Goal: Information Seeking & Learning: Learn about a topic

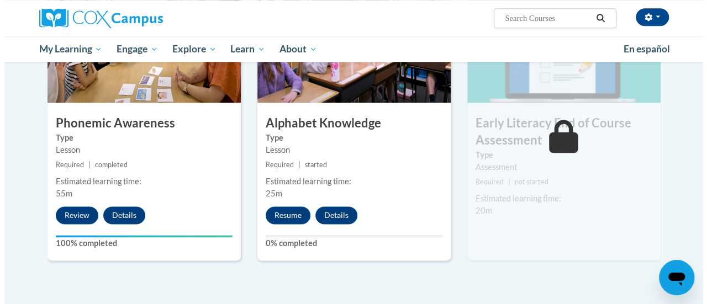
scroll to position [604, 0]
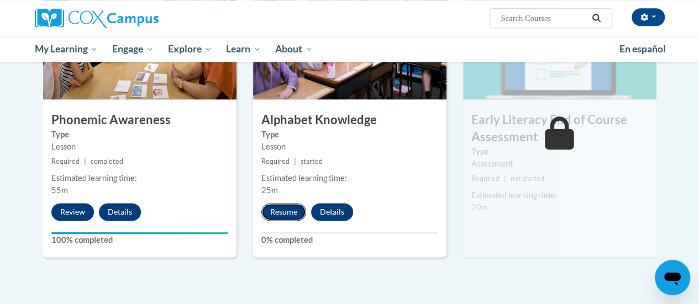
click at [286, 207] on button "Resume" at bounding box center [283, 212] width 45 height 18
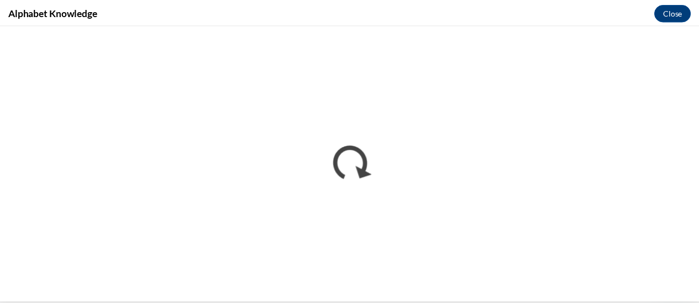
scroll to position [0, 0]
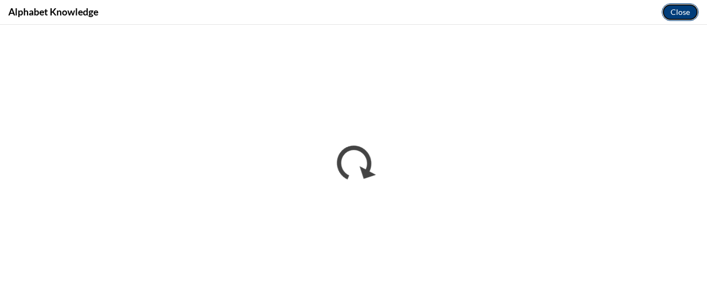
click at [679, 9] on button "Close" at bounding box center [680, 12] width 37 height 18
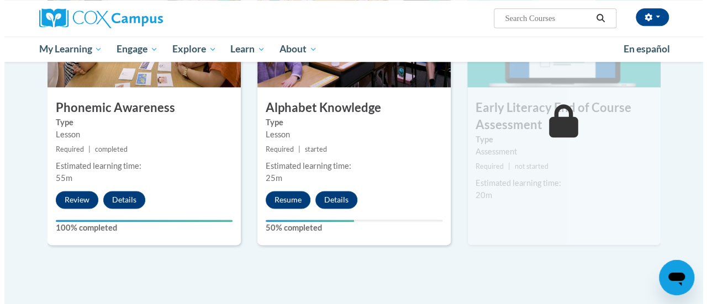
scroll to position [617, 0]
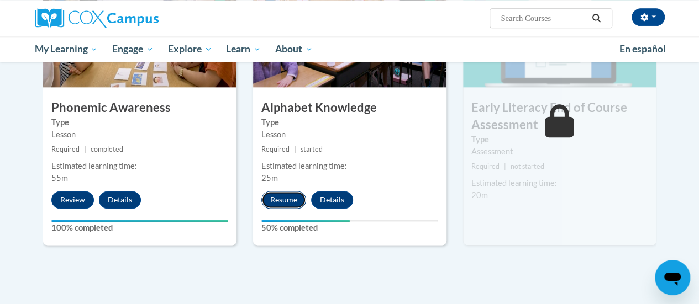
click at [282, 196] on button "Resume" at bounding box center [283, 200] width 45 height 18
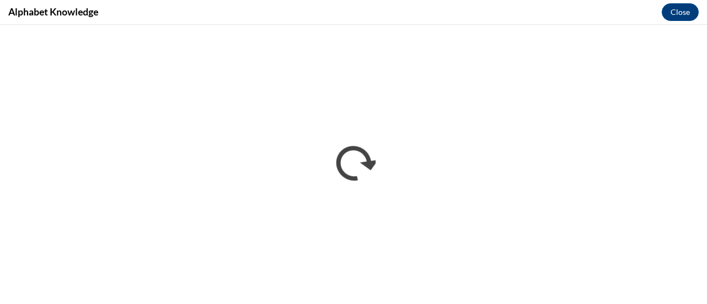
scroll to position [0, 0]
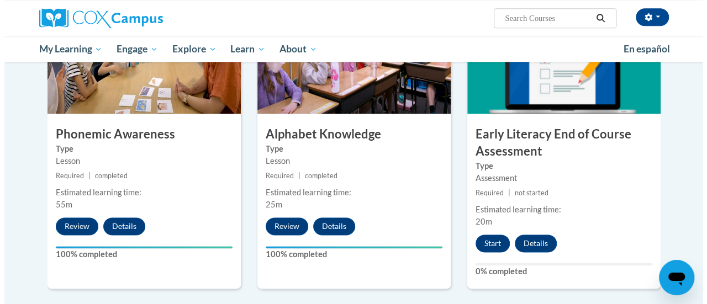
scroll to position [591, 0]
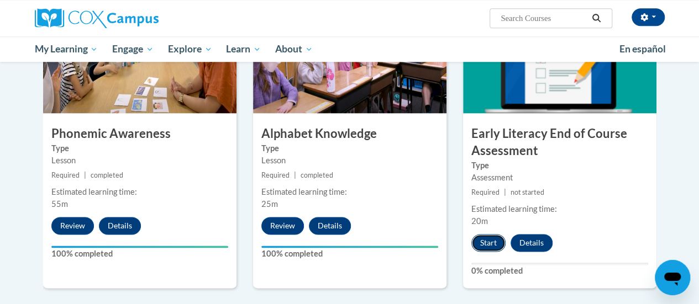
click at [490, 238] on button "Start" at bounding box center [488, 243] width 34 height 18
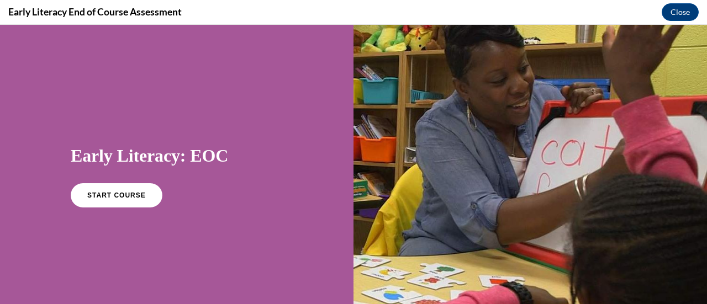
scroll to position [0, 0]
click at [122, 191] on link "START COURSE" at bounding box center [117, 195] width 96 height 25
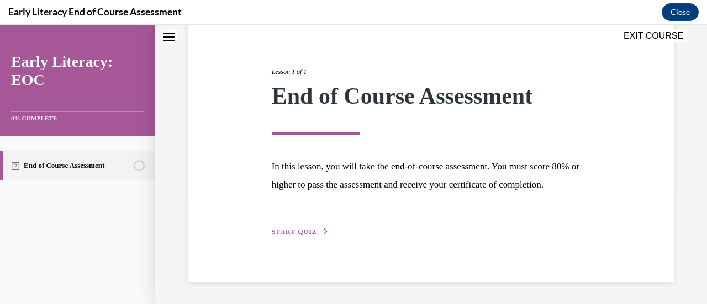
scroll to position [128, 0]
click at [317, 229] on div "Lesson 1 of 1 End of Course Assessment In this lesson, you will take the end-of…" at bounding box center [431, 139] width 335 height 197
click at [323, 232] on icon "button" at bounding box center [326, 232] width 7 height 6
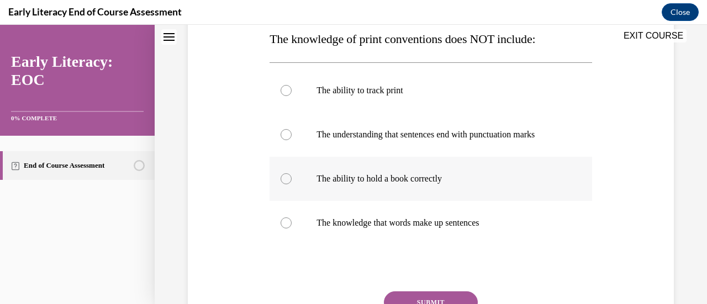
scroll to position [185, 0]
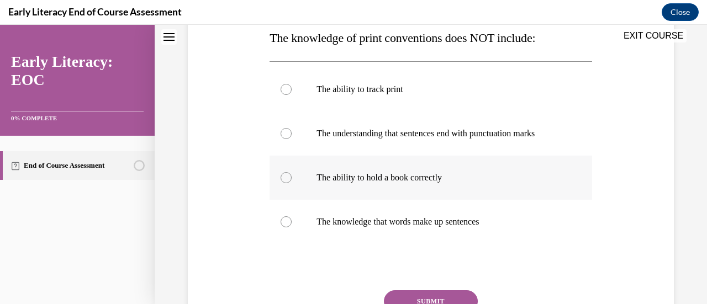
click at [284, 175] on div at bounding box center [286, 177] width 11 height 11
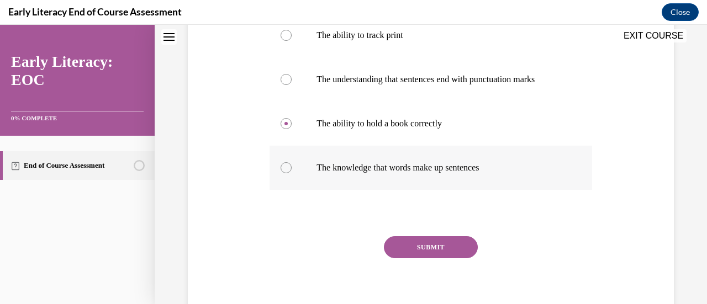
scroll to position [240, 0]
click at [438, 245] on button "SUBMIT" at bounding box center [431, 246] width 94 height 22
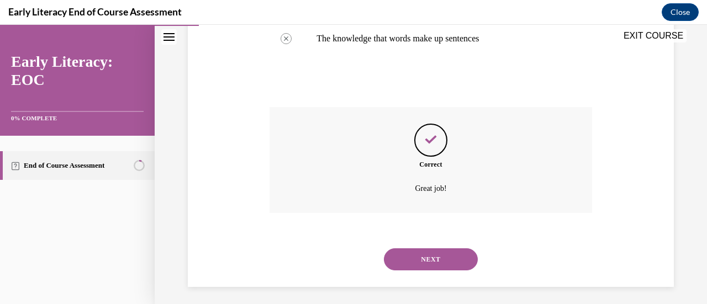
scroll to position [372, 0]
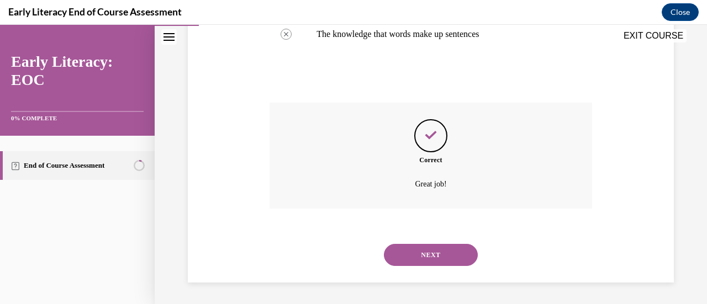
click at [428, 253] on button "NEXT" at bounding box center [431, 255] width 94 height 22
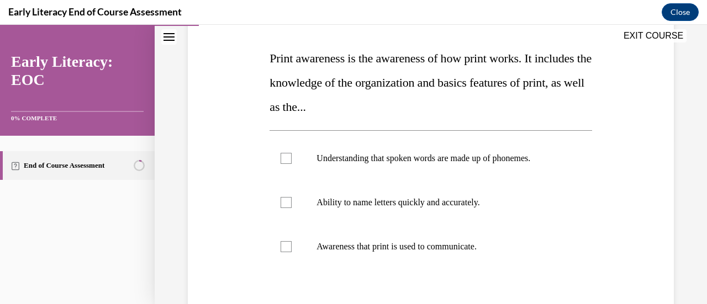
scroll to position [164, 0]
click at [285, 157] on div at bounding box center [286, 159] width 11 height 11
click at [286, 157] on div at bounding box center [286, 159] width 11 height 11
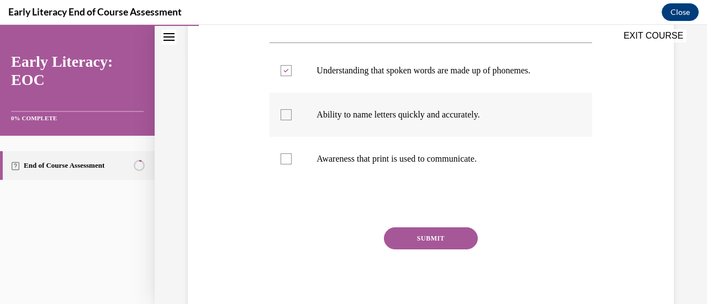
scroll to position [266, 0]
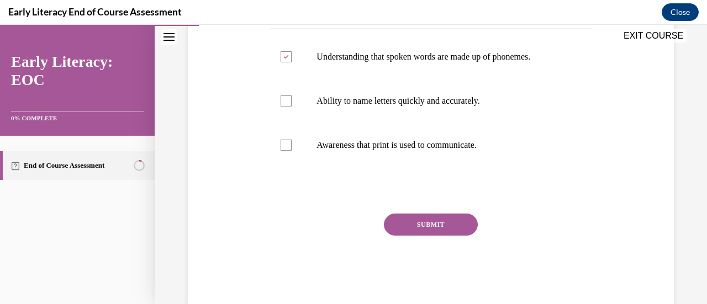
click at [427, 225] on button "SUBMIT" at bounding box center [431, 225] width 94 height 22
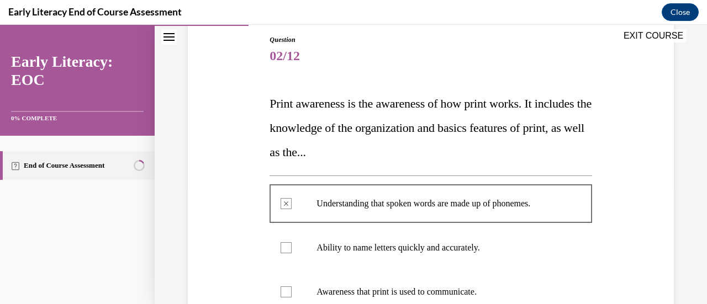
scroll to position [118, 0]
drag, startPoint x: 451, startPoint y: 161, endPoint x: 254, endPoint y: 188, distance: 198.6
click at [254, 188] on div "Question 02/12 Print awareness is the awareness of how print works. It includes…" at bounding box center [431, 271] width 492 height 539
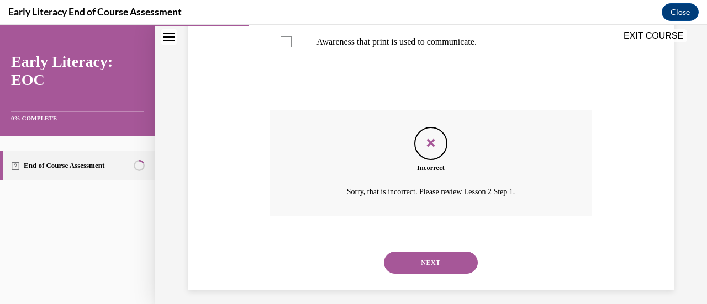
scroll to position [377, 0]
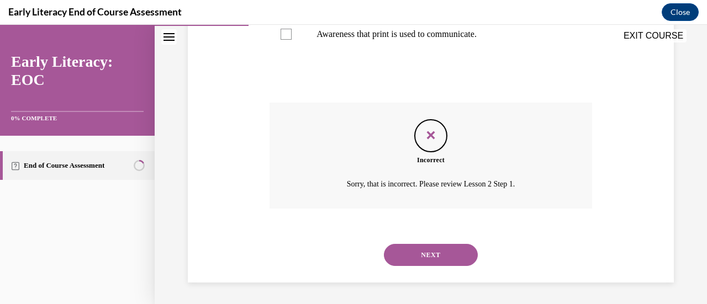
click at [420, 254] on button "NEXT" at bounding box center [431, 255] width 94 height 22
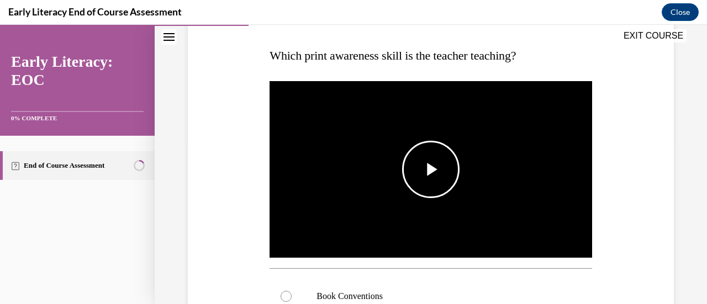
scroll to position [180, 0]
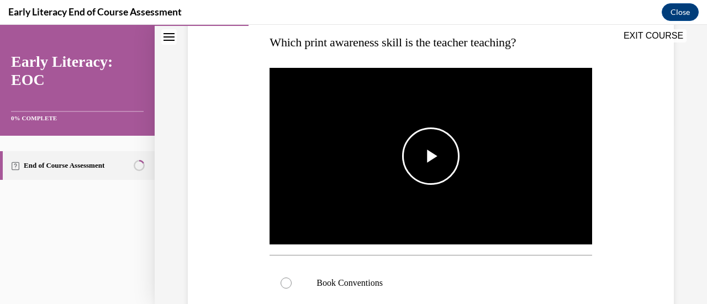
click at [431, 156] on span "Video player" at bounding box center [431, 156] width 0 height 0
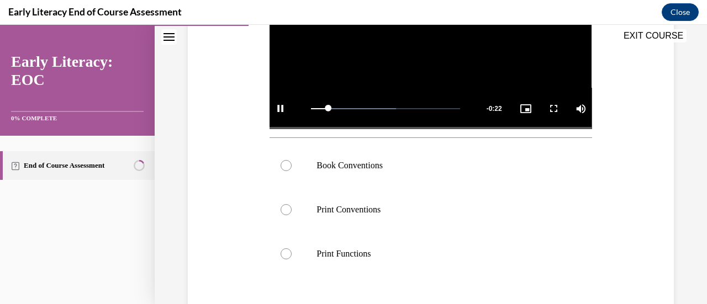
scroll to position [299, 0]
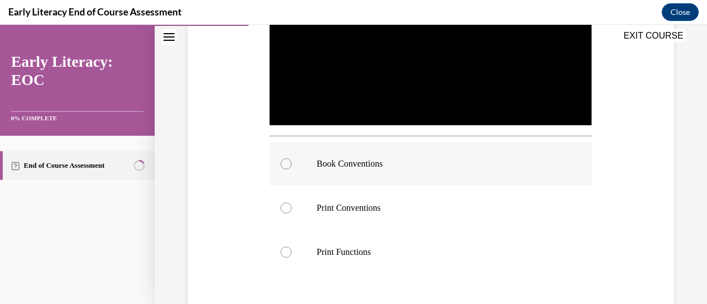
click at [284, 161] on div at bounding box center [286, 164] width 11 height 11
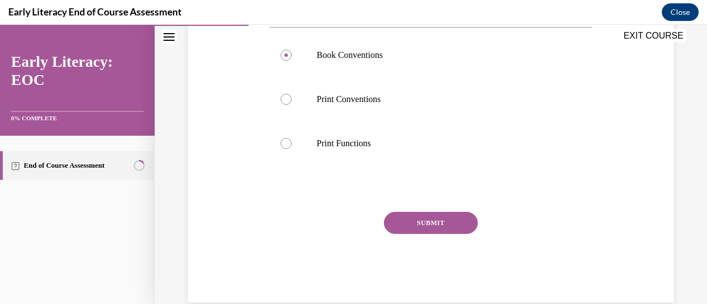
click at [427, 225] on button "SUBMIT" at bounding box center [431, 223] width 94 height 22
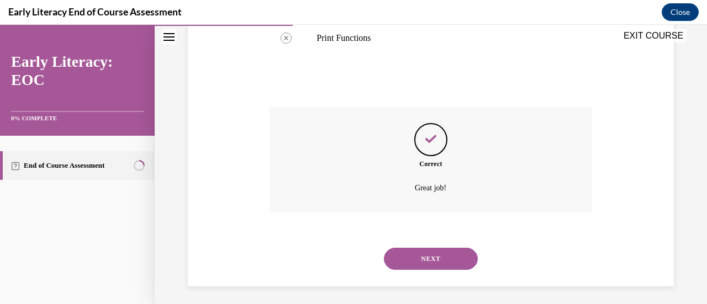
scroll to position [514, 0]
click at [430, 251] on button "NEXT" at bounding box center [431, 259] width 94 height 22
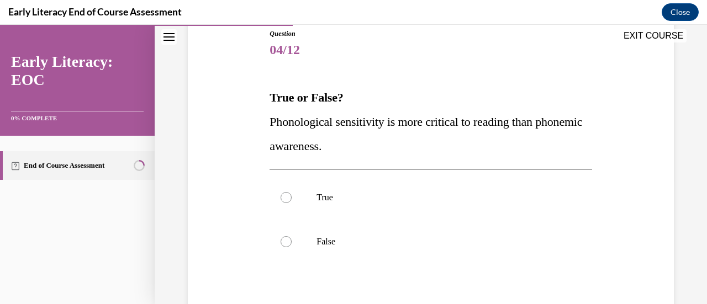
scroll to position [131, 0]
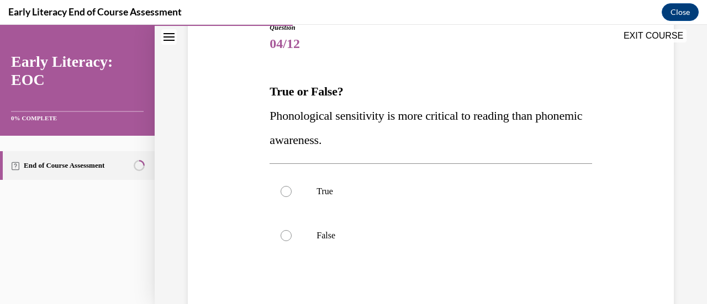
click at [463, 155] on div "Question 04/12 True or False? Phonological sensitivity is more critical to read…" at bounding box center [431, 209] width 322 height 372
click at [287, 190] on div at bounding box center [286, 191] width 11 height 11
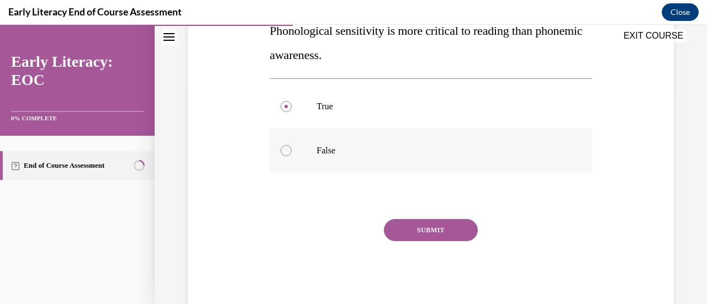
scroll to position [243, 0]
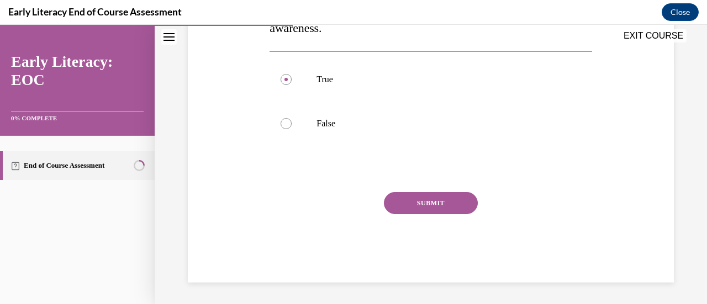
click at [434, 202] on button "SUBMIT" at bounding box center [431, 203] width 94 height 22
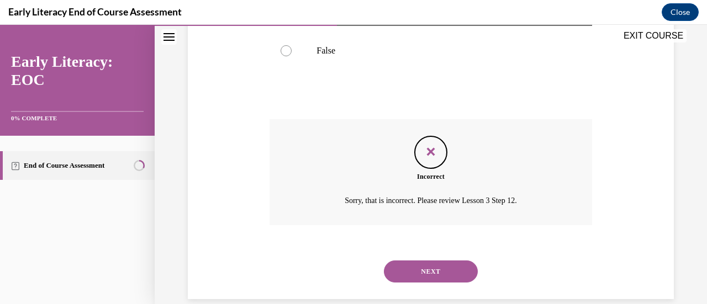
scroll to position [333, 0]
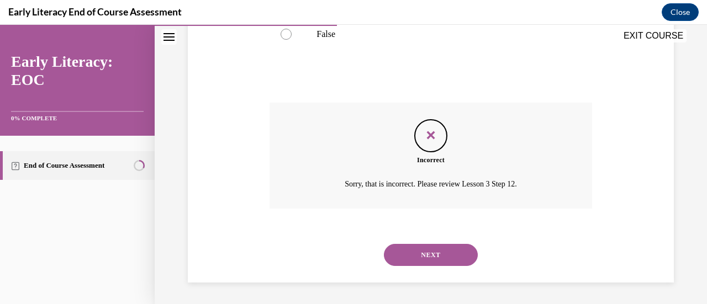
click at [419, 250] on button "NEXT" at bounding box center [431, 255] width 94 height 22
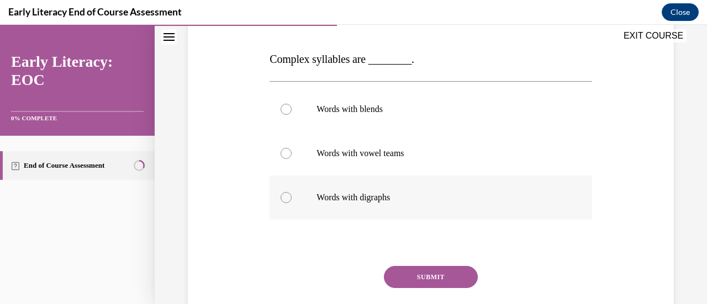
scroll to position [163, 0]
click at [283, 154] on div at bounding box center [286, 153] width 11 height 11
click at [434, 279] on button "SUBMIT" at bounding box center [431, 277] width 94 height 22
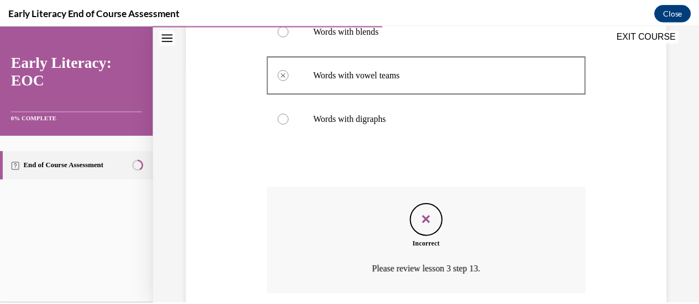
scroll to position [210, 0]
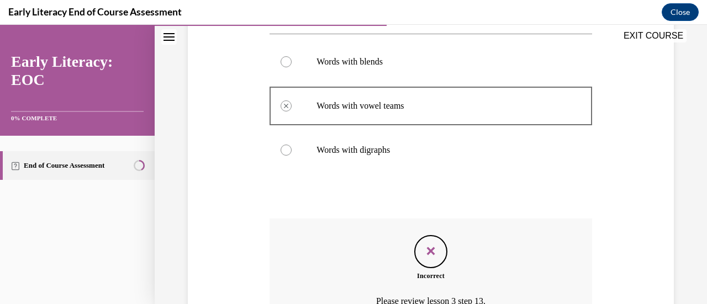
click at [655, 33] on button "EXIT COURSE" at bounding box center [653, 35] width 66 height 13
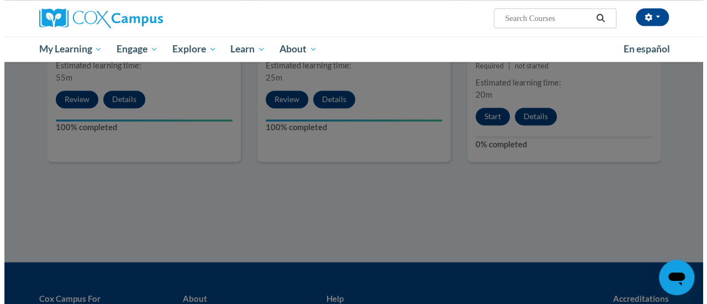
scroll to position [724, 0]
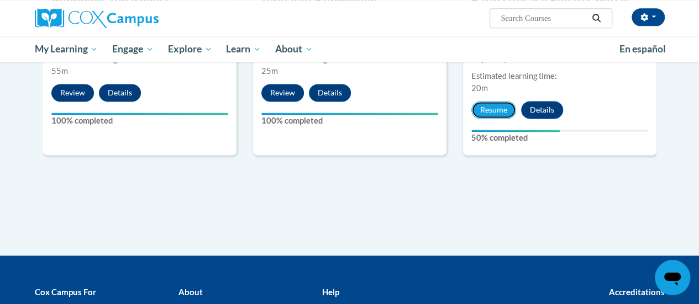
click at [480, 107] on button "Resume" at bounding box center [493, 110] width 45 height 18
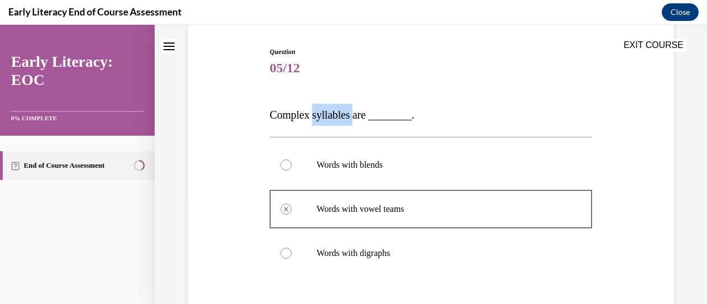
scroll to position [126, 0]
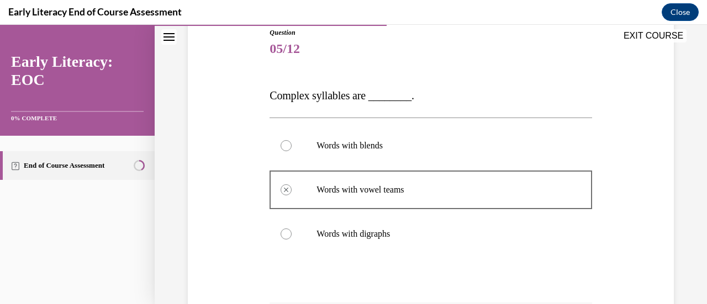
click at [287, 146] on div at bounding box center [286, 145] width 11 height 11
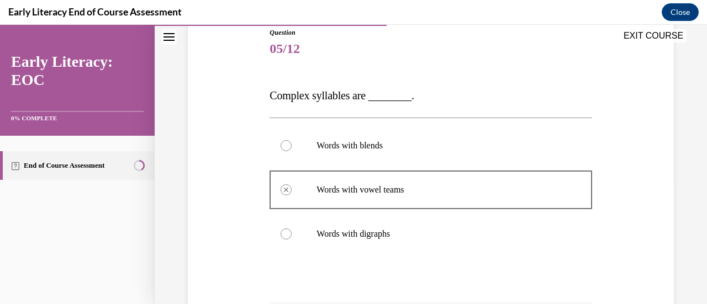
click at [287, 146] on div at bounding box center [286, 145] width 11 height 11
click at [320, 155] on div at bounding box center [431, 146] width 322 height 44
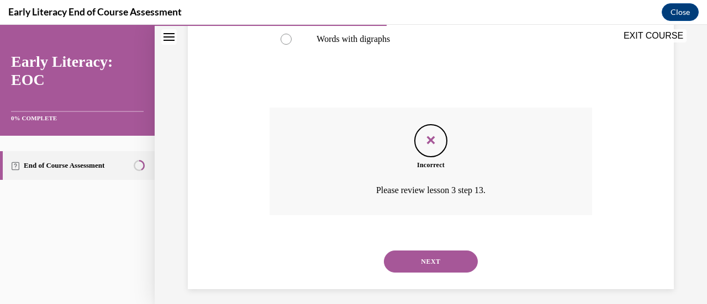
scroll to position [328, 0]
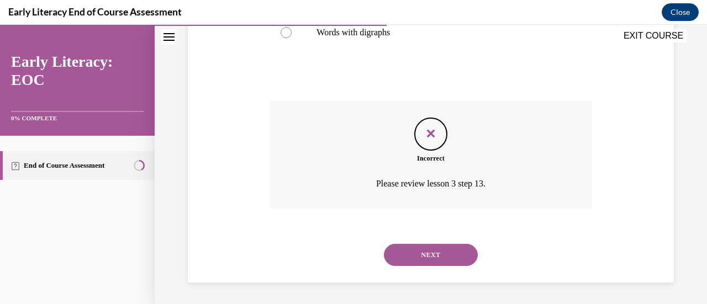
click at [418, 250] on button "NEXT" at bounding box center [431, 255] width 94 height 22
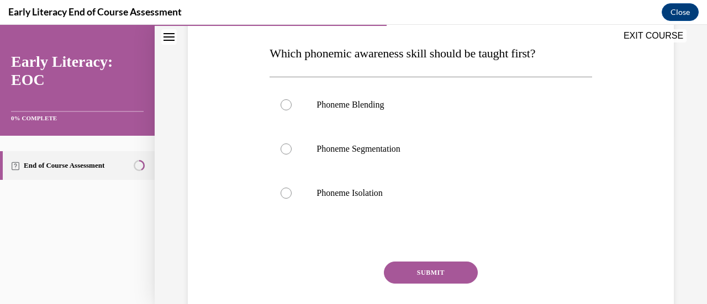
scroll to position [170, 0]
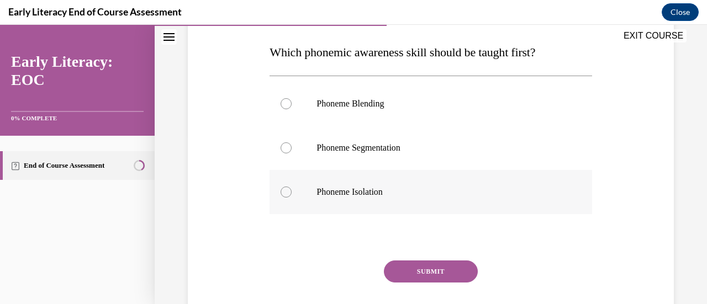
click at [287, 192] on div at bounding box center [286, 192] width 11 height 11
click at [420, 270] on button "SUBMIT" at bounding box center [431, 272] width 94 height 22
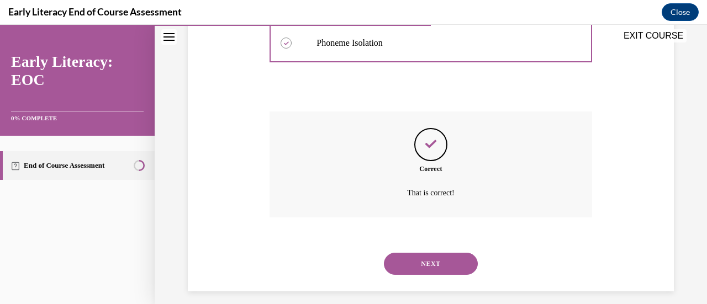
scroll to position [328, 0]
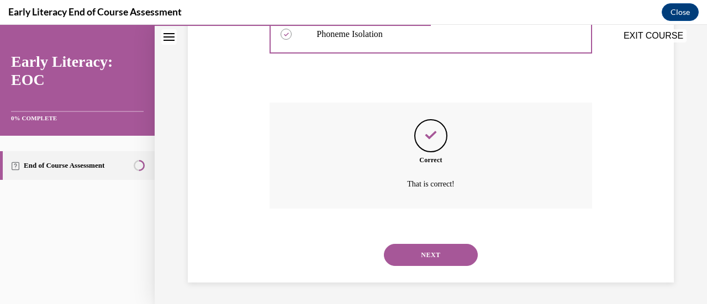
click at [435, 251] on button "NEXT" at bounding box center [431, 255] width 94 height 22
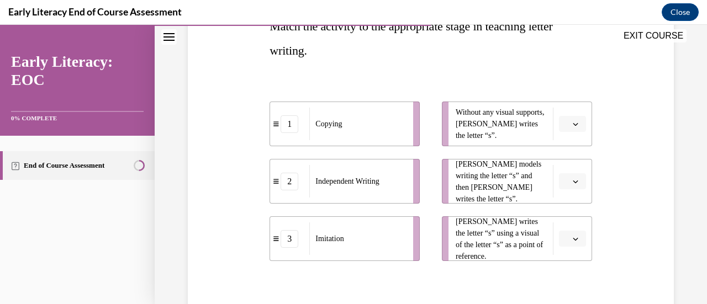
scroll to position [200, 0]
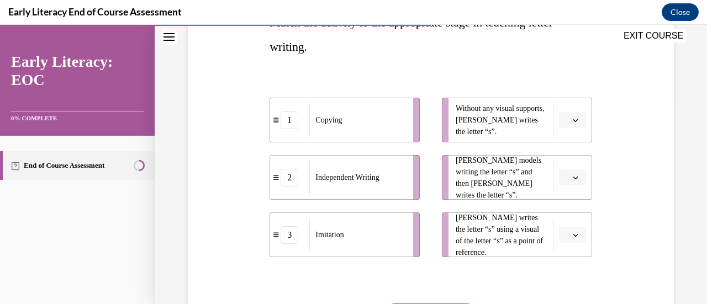
click at [573, 233] on icon "button" at bounding box center [576, 236] width 6 height 6
click at [564, 185] on div "2" at bounding box center [563, 188] width 27 height 22
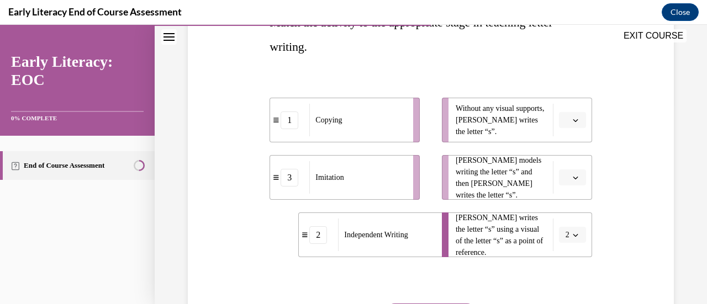
click at [573, 178] on icon "button" at bounding box center [575, 178] width 5 height 3
click at [573, 118] on icon "button" at bounding box center [576, 121] width 6 height 6
click at [564, 181] on div "2" at bounding box center [563, 189] width 27 height 22
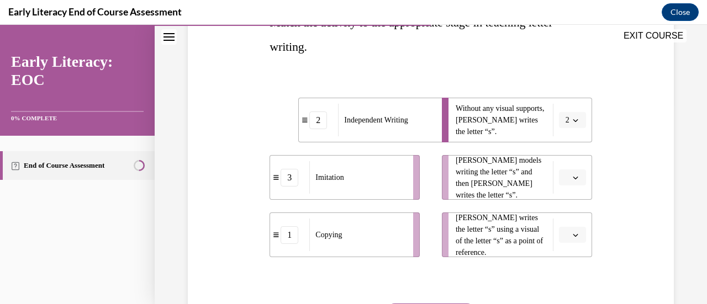
click at [573, 178] on icon "button" at bounding box center [576, 178] width 6 height 6
click at [566, 267] on div "3" at bounding box center [563, 268] width 27 height 22
click at [573, 234] on icon "button" at bounding box center [576, 236] width 6 height 6
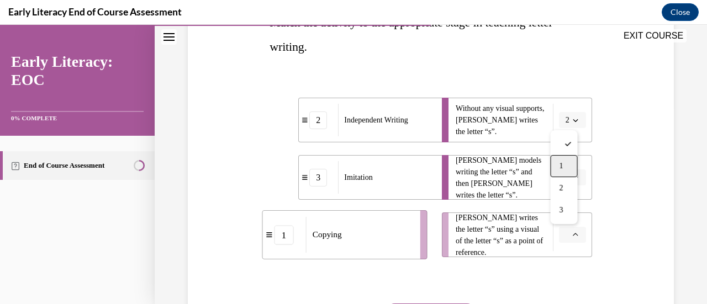
click at [563, 167] on span "1" at bounding box center [561, 166] width 4 height 9
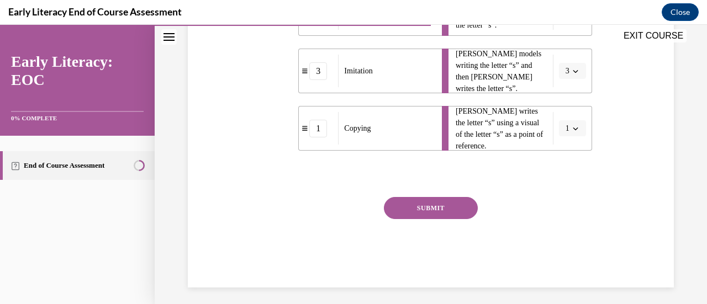
scroll to position [312, 0]
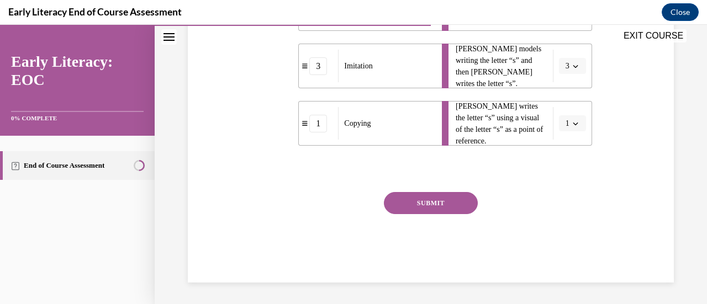
click at [432, 197] on button "SUBMIT" at bounding box center [431, 203] width 94 height 22
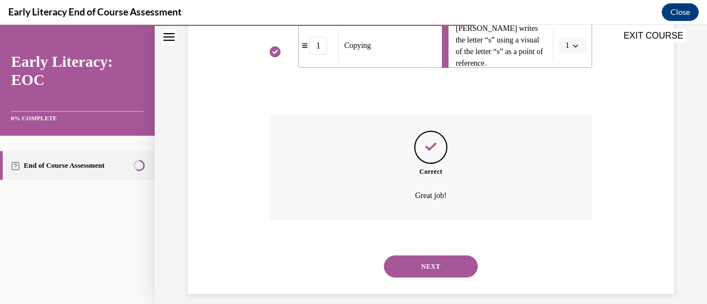
scroll to position [401, 0]
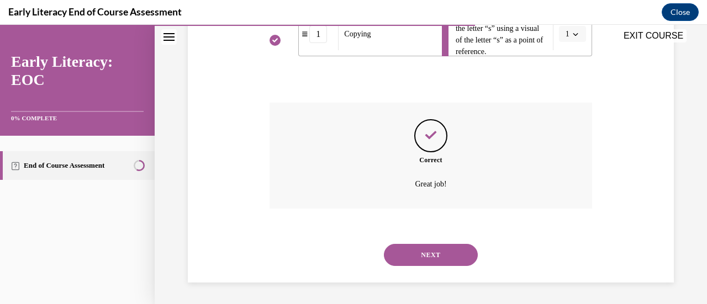
click at [429, 250] on button "NEXT" at bounding box center [431, 255] width 94 height 22
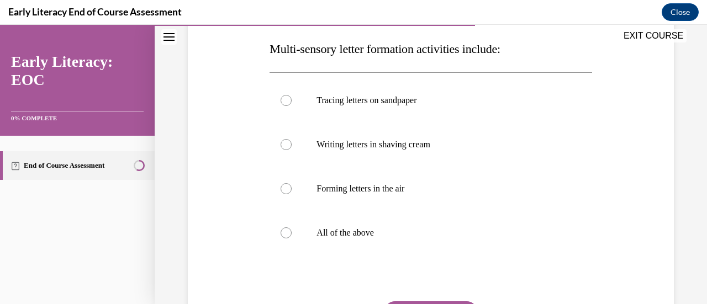
scroll to position [185, 0]
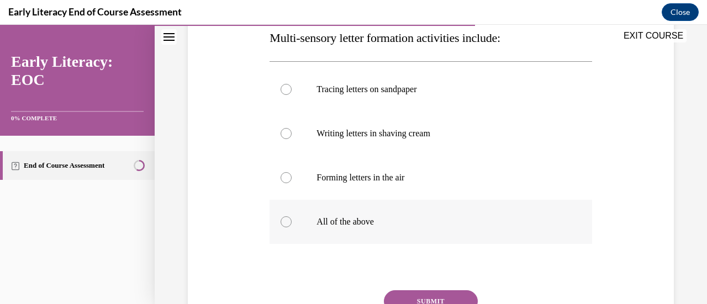
click at [283, 223] on div at bounding box center [286, 222] width 11 height 11
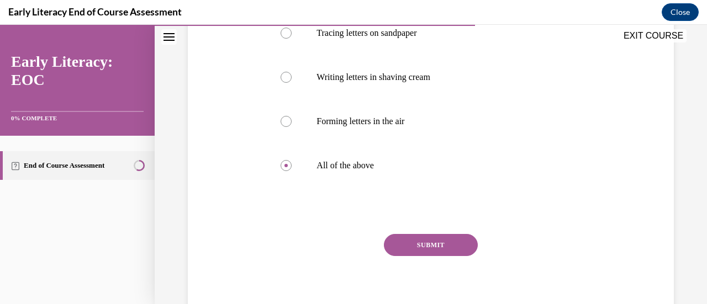
click at [423, 244] on button "SUBMIT" at bounding box center [431, 245] width 94 height 22
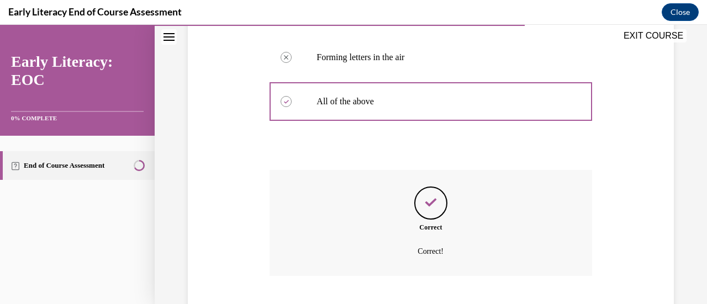
scroll to position [372, 0]
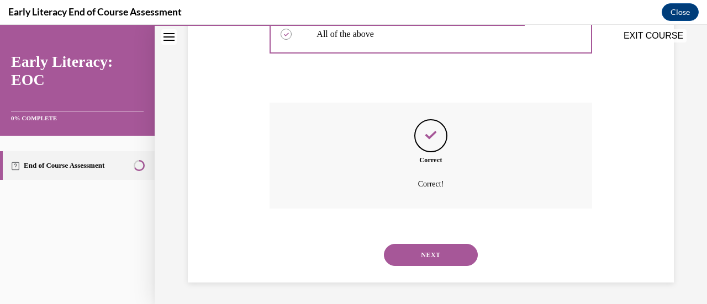
click at [434, 255] on button "NEXT" at bounding box center [431, 255] width 94 height 22
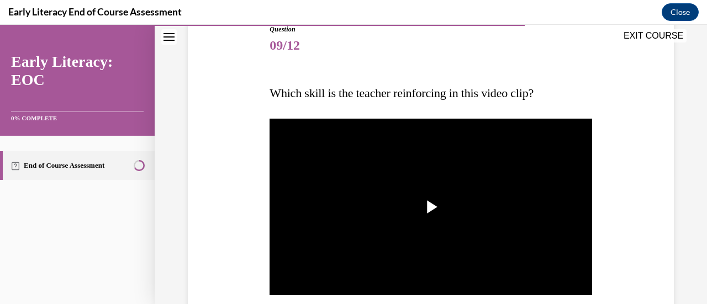
scroll to position [130, 0]
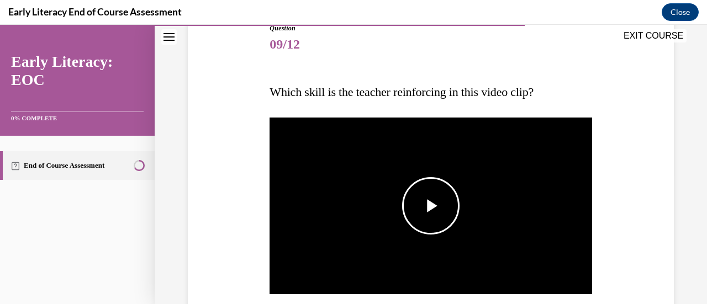
click at [431, 206] on span "Video player" at bounding box center [431, 206] width 0 height 0
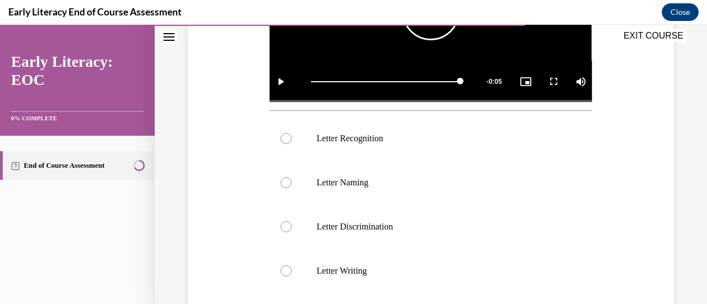
scroll to position [327, 0]
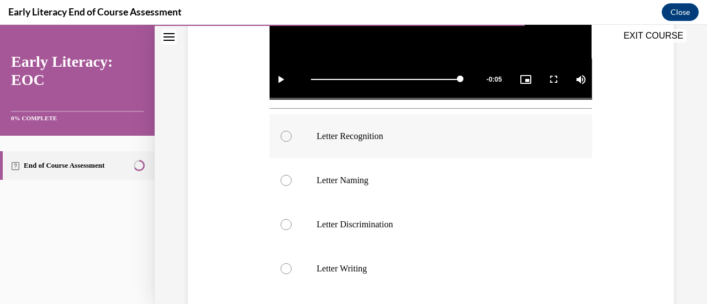
click at [284, 134] on div at bounding box center [286, 136] width 11 height 11
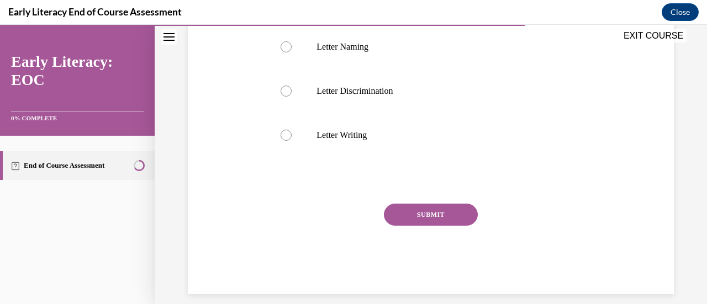
scroll to position [469, 0]
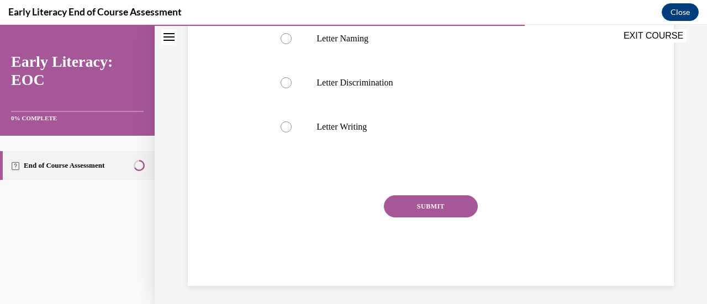
click at [429, 204] on button "SUBMIT" at bounding box center [431, 207] width 94 height 22
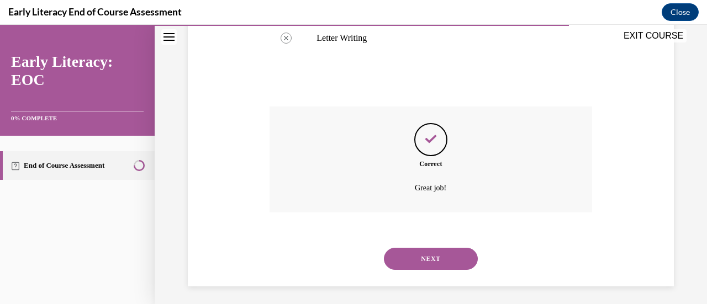
scroll to position [559, 0]
click at [433, 251] on button "NEXT" at bounding box center [431, 259] width 94 height 22
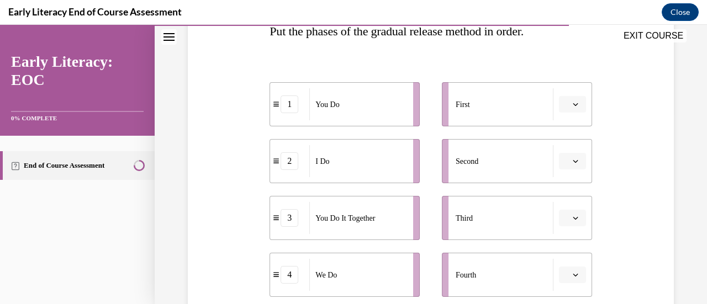
scroll to position [193, 0]
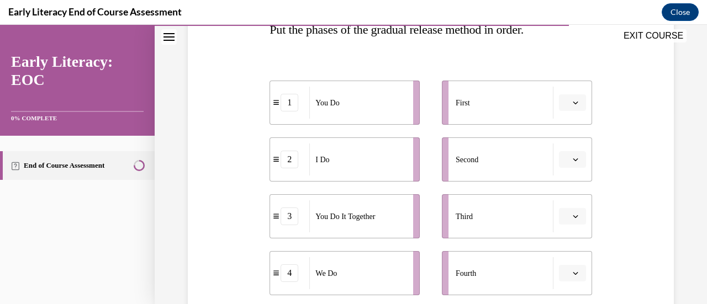
click at [573, 102] on icon "button" at bounding box center [576, 103] width 6 height 6
click at [573, 102] on icon "button" at bounding box center [576, 102] width 6 height 6
click at [573, 102] on icon "button" at bounding box center [576, 103] width 6 height 6
click at [564, 173] on div "2" at bounding box center [563, 171] width 27 height 22
click at [573, 271] on icon "button" at bounding box center [576, 274] width 6 height 6
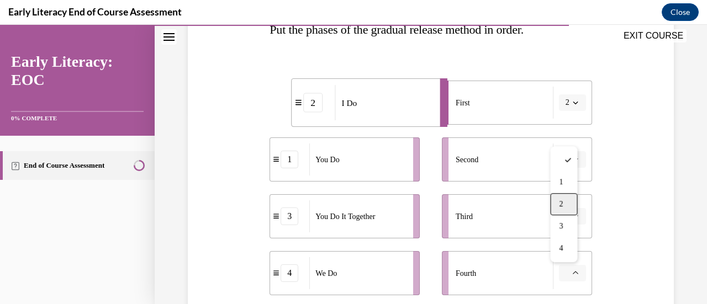
click at [565, 207] on div "2" at bounding box center [563, 204] width 27 height 22
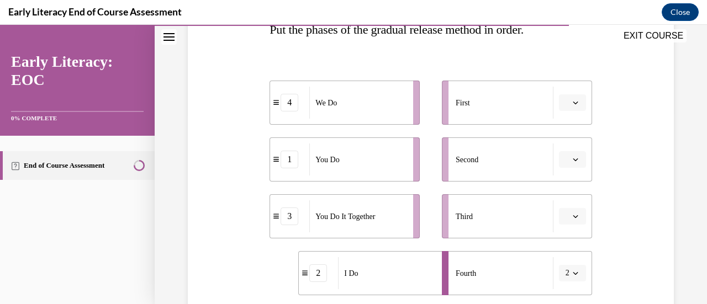
click at [567, 269] on button "2" at bounding box center [572, 273] width 27 height 17
click at [564, 181] on div "1" at bounding box center [561, 182] width 27 height 22
click at [573, 100] on button "button" at bounding box center [572, 102] width 27 height 17
click at [566, 145] on div "1" at bounding box center [563, 149] width 27 height 22
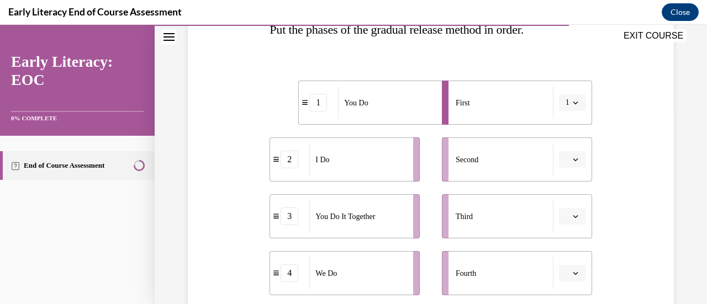
click at [566, 145] on li "Second" at bounding box center [517, 160] width 150 height 44
drag, startPoint x: 566, startPoint y: 145, endPoint x: 266, endPoint y: 151, distance: 299.5
click at [267, 151] on div "Question 10/12 Put the phases of the gradual release method in order. 1 You Do …" at bounding box center [431, 188] width 328 height 488
click at [573, 158] on icon "button" at bounding box center [576, 160] width 6 height 6
click at [560, 205] on span "1" at bounding box center [561, 206] width 4 height 9
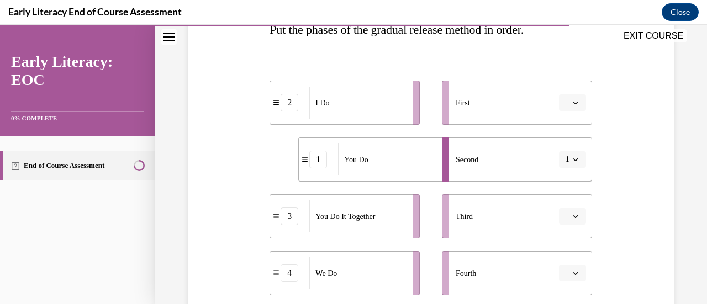
click at [571, 268] on button "button" at bounding box center [572, 273] width 27 height 17
click at [561, 208] on span "2" at bounding box center [561, 204] width 4 height 9
click at [564, 119] on li "First" at bounding box center [517, 103] width 150 height 44
click at [573, 101] on icon "button" at bounding box center [576, 103] width 6 height 6
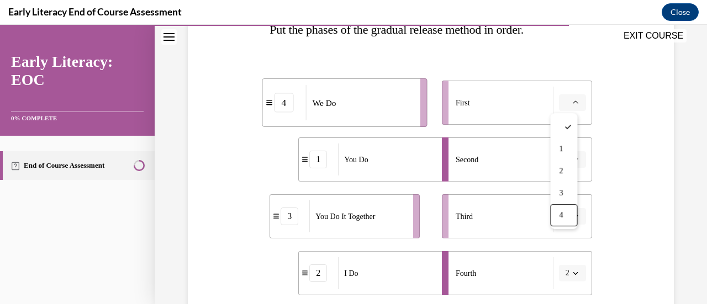
click at [564, 273] on button "2" at bounding box center [572, 273] width 27 height 17
drag, startPoint x: 367, startPoint y: 275, endPoint x: 360, endPoint y: 211, distance: 63.9
click at [360, 257] on div "I Do" at bounding box center [386, 273] width 97 height 32
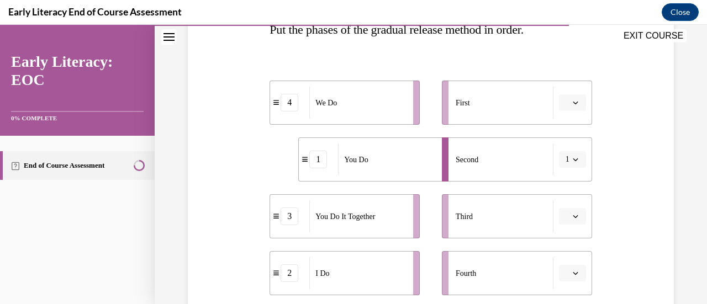
drag, startPoint x: 359, startPoint y: 185, endPoint x: 370, endPoint y: 88, distance: 97.3
click at [370, 88] on ul "4 We Do 1 You Do 3 You Do It Together 2 I Do" at bounding box center [350, 188] width 161 height 215
click at [573, 274] on icon "button" at bounding box center [576, 274] width 6 height 6
click at [564, 184] on div "1" at bounding box center [563, 182] width 27 height 22
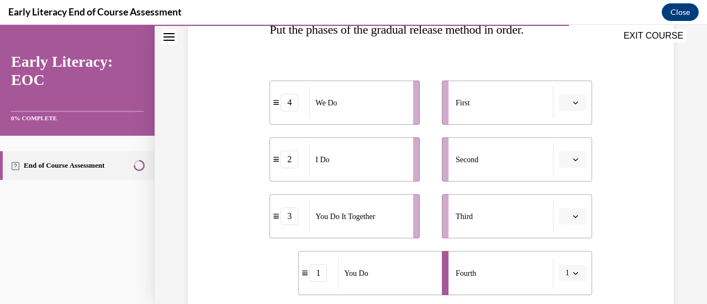
click at [573, 101] on icon "button" at bounding box center [576, 103] width 6 height 6
click at [559, 164] on div "2" at bounding box center [563, 171] width 27 height 22
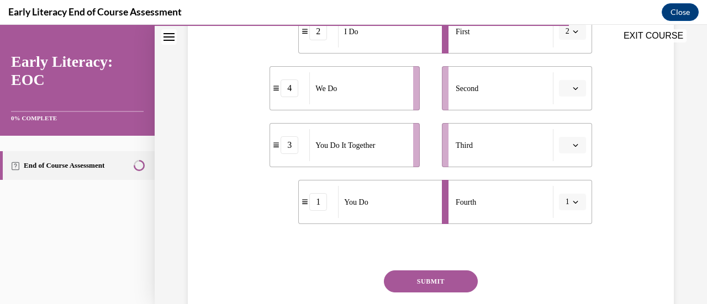
scroll to position [267, 0]
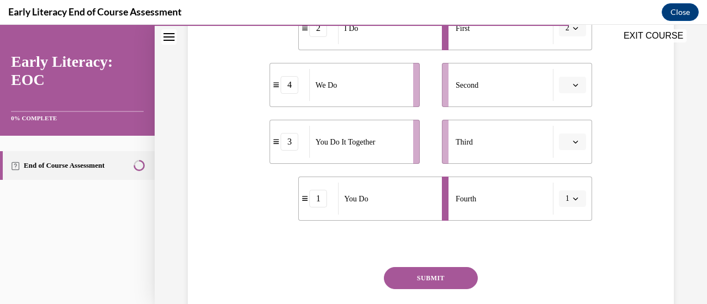
click at [435, 279] on button "SUBMIT" at bounding box center [431, 278] width 94 height 22
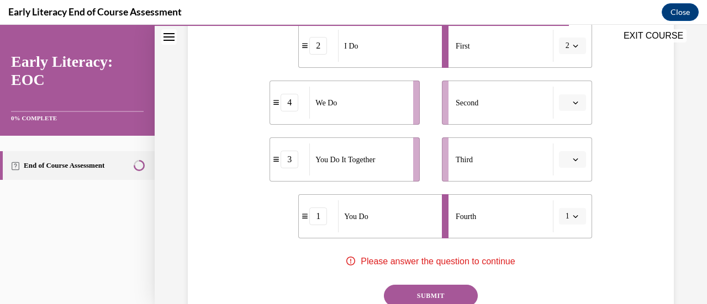
scroll to position [247, 0]
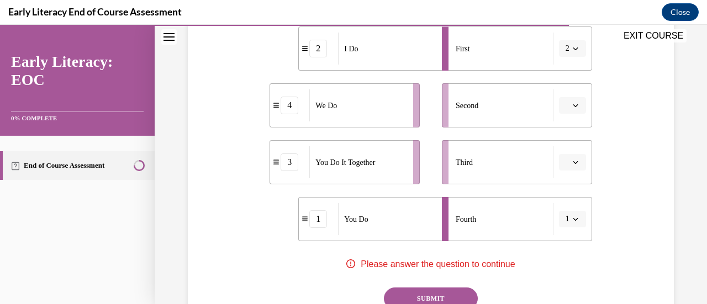
click at [573, 221] on icon "button" at bounding box center [576, 220] width 6 height 6
click at [563, 197] on div "4" at bounding box center [561, 194] width 27 height 22
click at [573, 162] on icon "button" at bounding box center [576, 163] width 6 height 6
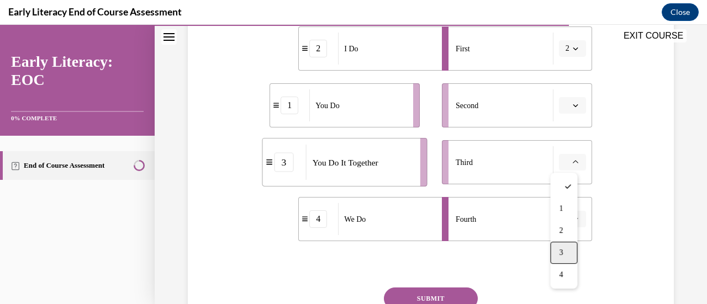
click at [563, 246] on div "3" at bounding box center [563, 253] width 27 height 22
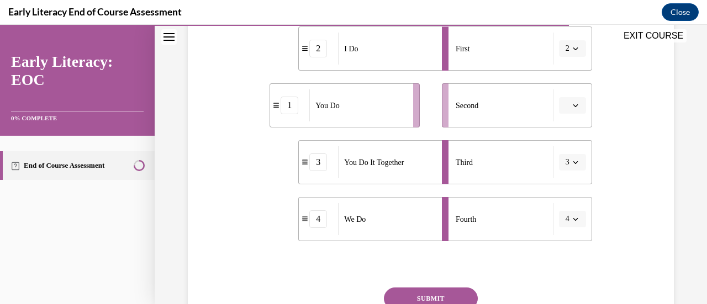
click at [570, 109] on button "button" at bounding box center [572, 105] width 27 height 17
click at [560, 169] on div "2" at bounding box center [563, 174] width 27 height 22
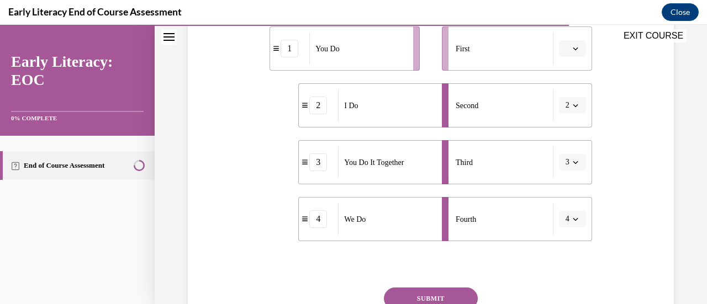
click at [570, 46] on div "EXIT COURSE" at bounding box center [425, 37] width 541 height 24
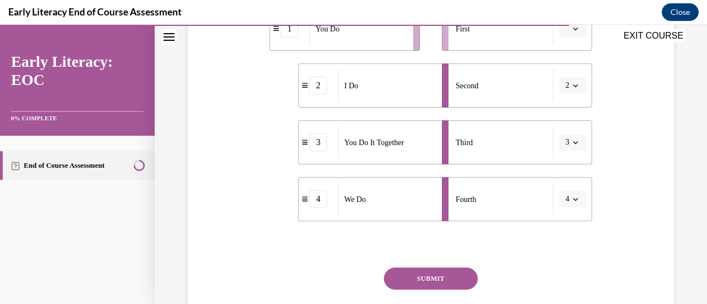
scroll to position [265, 0]
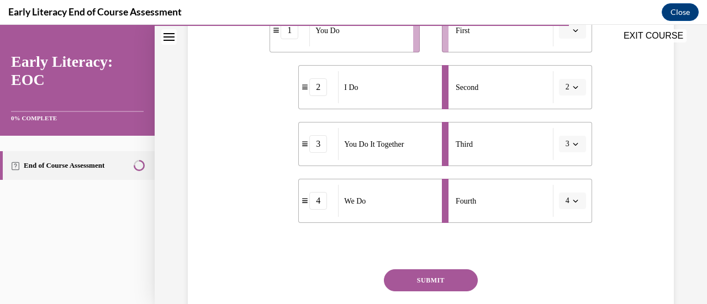
click at [424, 278] on button "SUBMIT" at bounding box center [431, 281] width 94 height 22
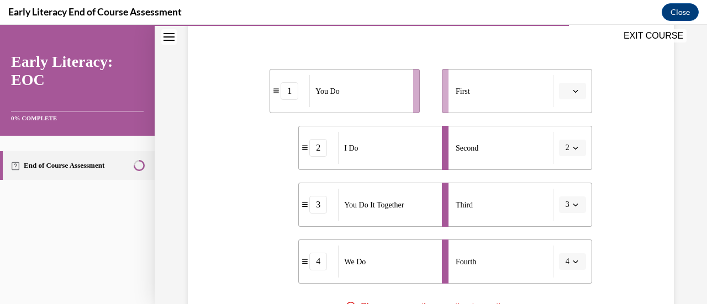
scroll to position [204, 0]
click at [573, 93] on icon "button" at bounding box center [576, 92] width 6 height 6
click at [561, 130] on div "1" at bounding box center [563, 138] width 27 height 22
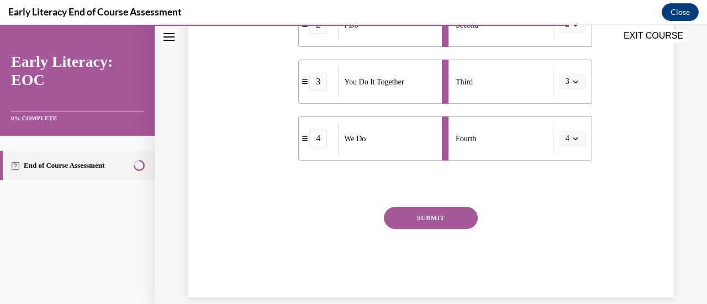
scroll to position [331, 0]
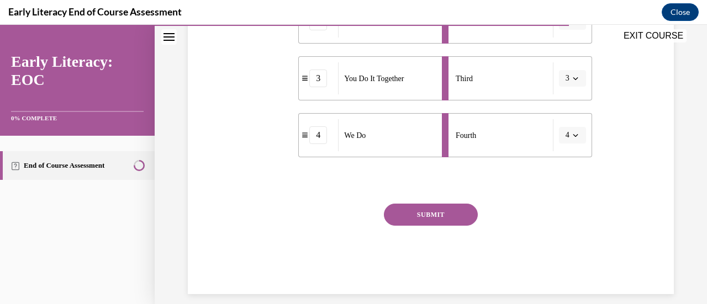
click at [433, 214] on button "SUBMIT" at bounding box center [431, 215] width 94 height 22
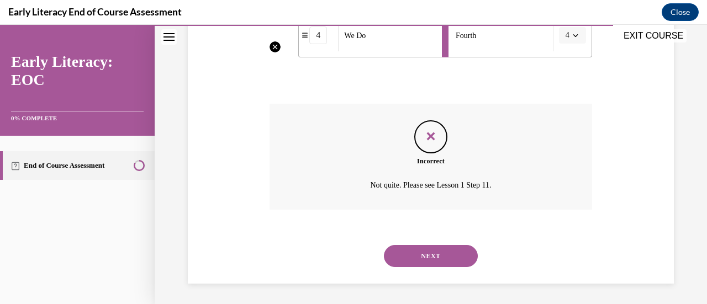
scroll to position [432, 0]
click at [434, 254] on button "NEXT" at bounding box center [431, 255] width 94 height 22
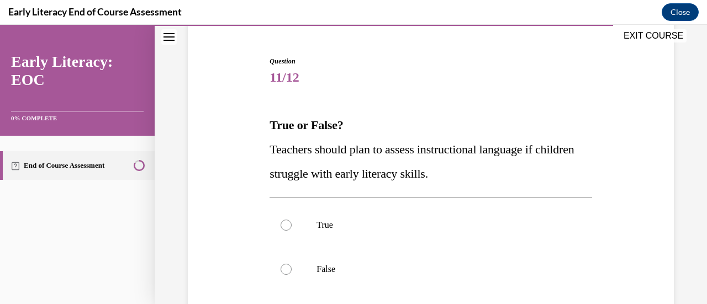
scroll to position [98, 0]
drag, startPoint x: 434, startPoint y: 254, endPoint x: 222, endPoint y: 242, distance: 212.5
click at [222, 242] on div "Question 11/12 True or False? Teachers should plan to assess instructional lang…" at bounding box center [431, 225] width 492 height 406
drag, startPoint x: 222, startPoint y: 242, endPoint x: 218, endPoint y: 247, distance: 6.7
click at [228, 245] on div "Question 11/12 True or False? Teachers should plan to assess instructional lang…" at bounding box center [431, 225] width 492 height 406
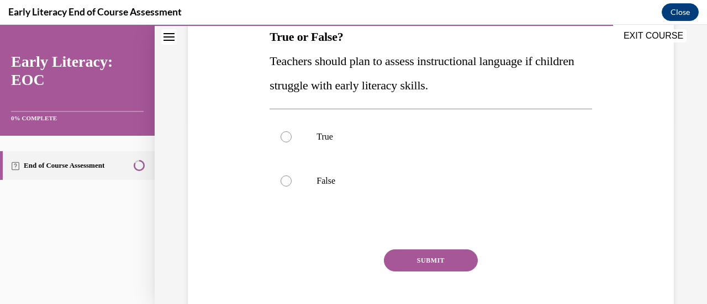
scroll to position [187, 0]
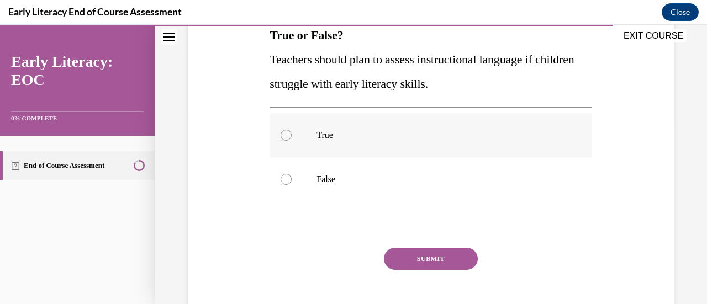
click at [282, 135] on div at bounding box center [286, 135] width 11 height 11
click at [420, 255] on button "SUBMIT" at bounding box center [431, 259] width 94 height 22
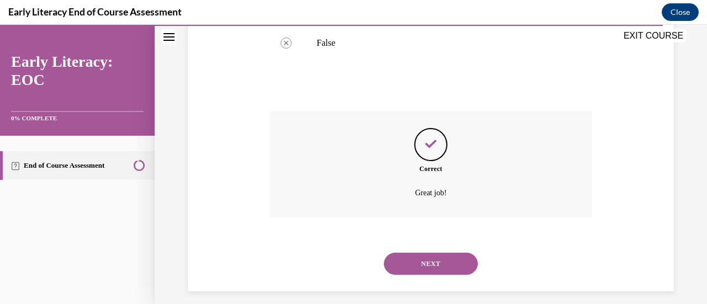
scroll to position [333, 0]
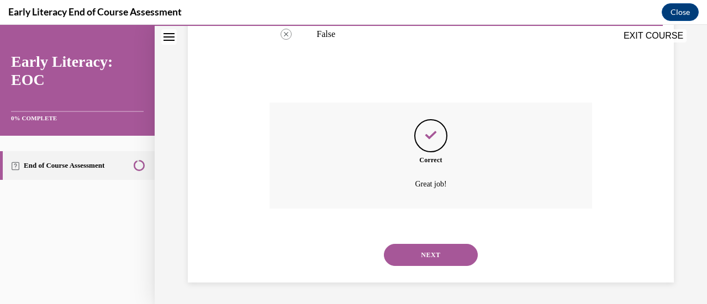
click at [430, 255] on button "NEXT" at bounding box center [431, 255] width 94 height 22
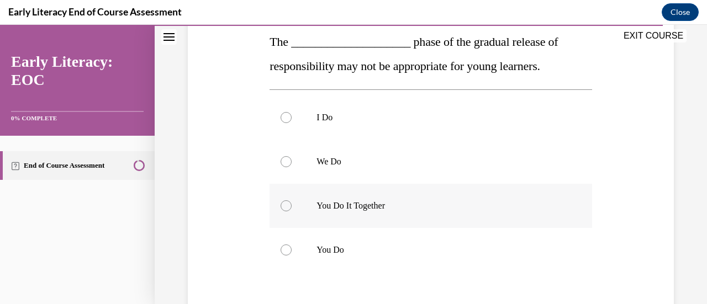
scroll to position [181, 0]
click at [284, 250] on div at bounding box center [286, 249] width 11 height 11
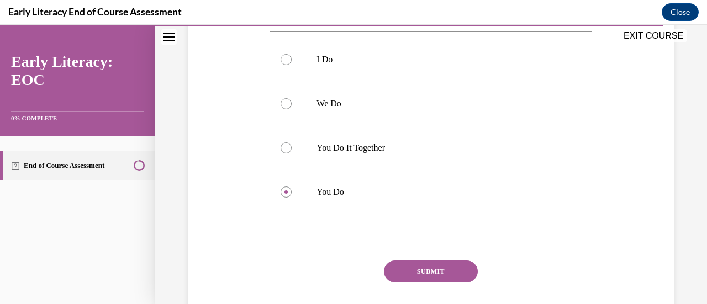
click at [420, 268] on button "SUBMIT" at bounding box center [431, 272] width 94 height 22
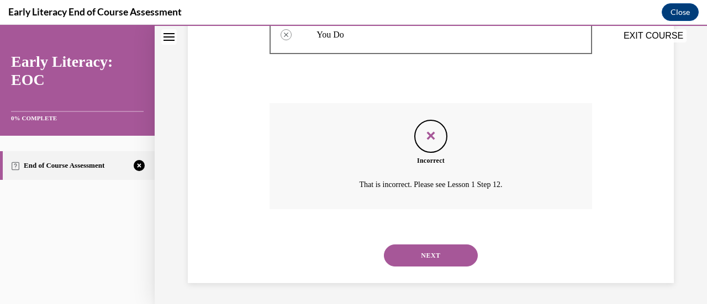
scroll to position [397, 0]
click at [432, 250] on button "NEXT" at bounding box center [431, 255] width 94 height 22
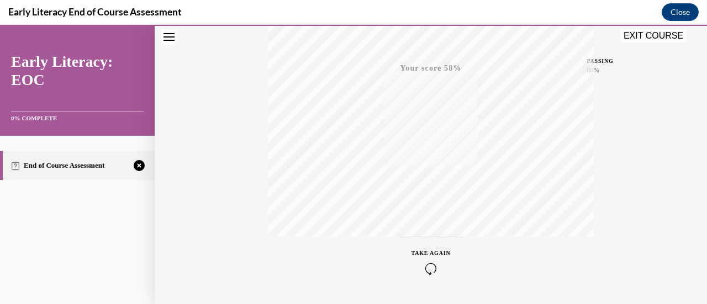
scroll to position [286, 0]
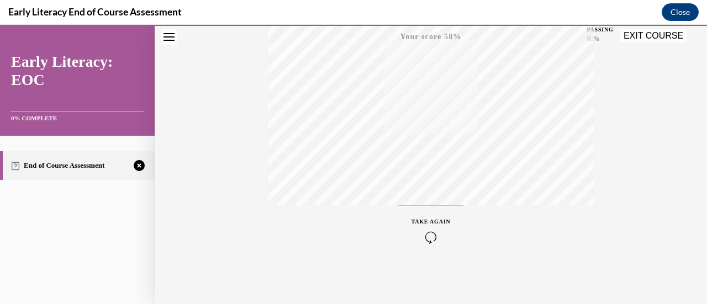
click at [428, 235] on icon "button" at bounding box center [431, 238] width 39 height 12
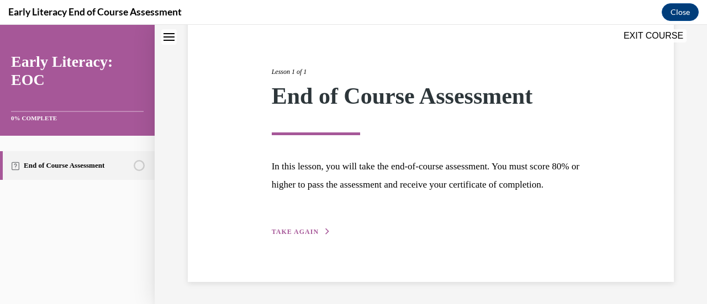
click at [293, 230] on span "TAKE AGAIN" at bounding box center [295, 232] width 47 height 8
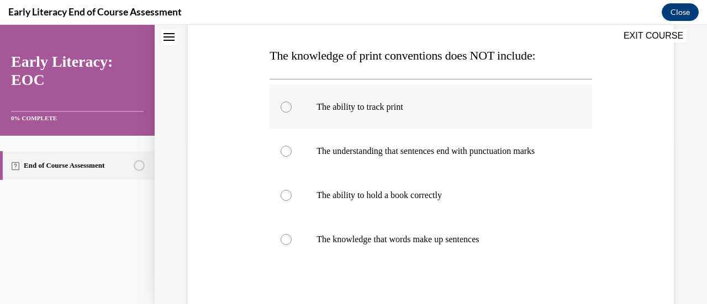
scroll to position [167, 0]
click at [286, 198] on div at bounding box center [286, 195] width 11 height 11
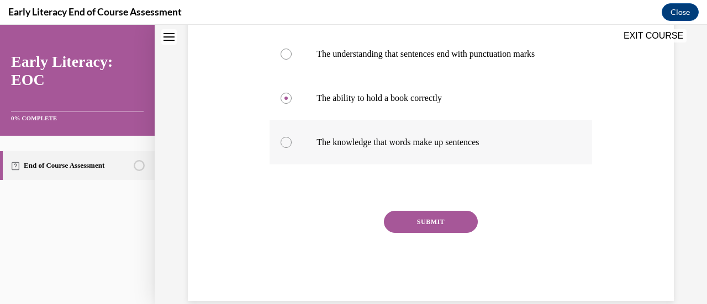
scroll to position [270, 0]
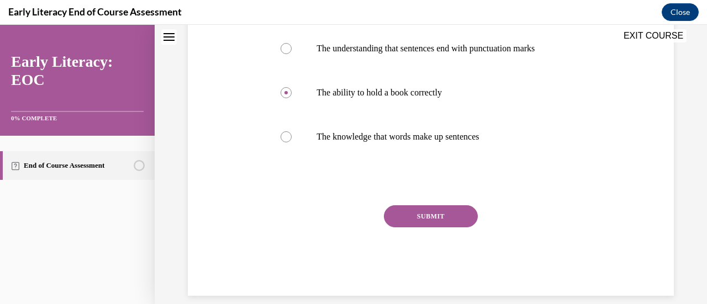
click at [431, 215] on button "SUBMIT" at bounding box center [431, 217] width 94 height 22
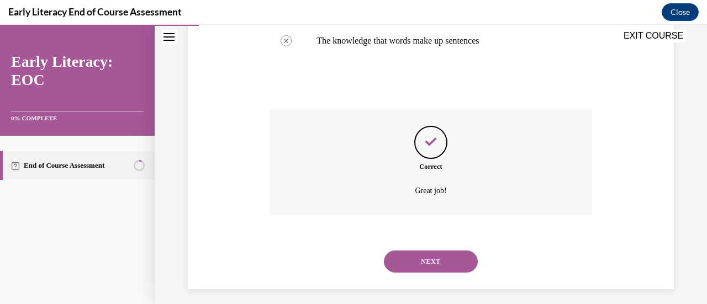
scroll to position [372, 0]
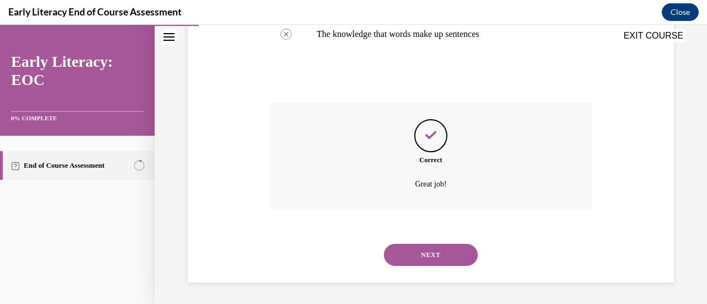
click at [430, 253] on button "NEXT" at bounding box center [431, 255] width 94 height 22
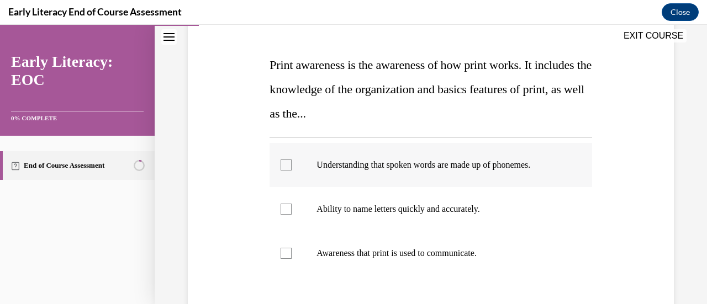
scroll to position [158, 0]
click at [399, 217] on div at bounding box center [431, 209] width 322 height 44
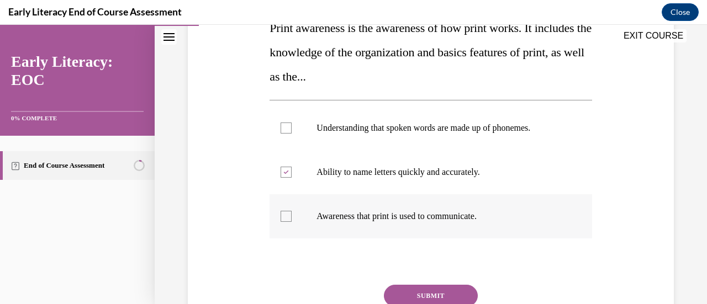
scroll to position [196, 0]
click at [285, 218] on div at bounding box center [286, 215] width 11 height 11
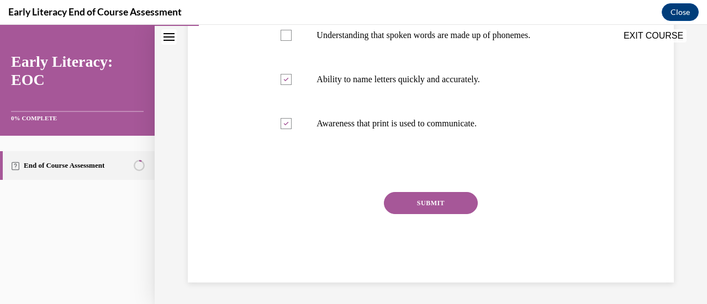
click at [431, 200] on button "SUBMIT" at bounding box center [431, 203] width 94 height 22
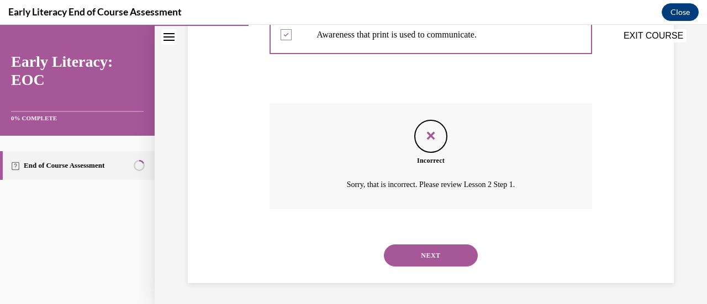
scroll to position [377, 0]
click at [431, 200] on div "Incorrect Sorry, that is incorrect. Please review Lesson 2 Step 1." at bounding box center [431, 156] width 322 height 106
drag, startPoint x: 412, startPoint y: 187, endPoint x: 671, endPoint y: 14, distance: 311.9
click at [671, 14] on button "Close" at bounding box center [680, 12] width 37 height 18
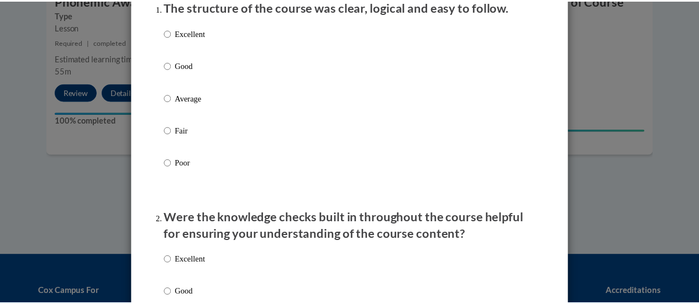
scroll to position [0, 0]
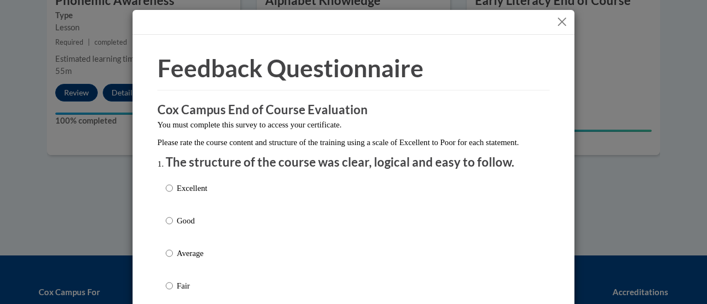
click at [558, 20] on button "Close" at bounding box center [562, 22] width 14 height 14
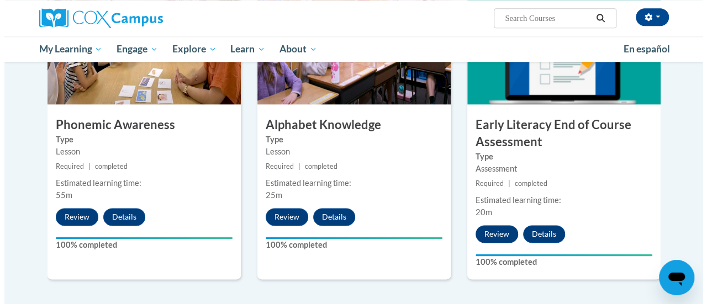
scroll to position [600, 0]
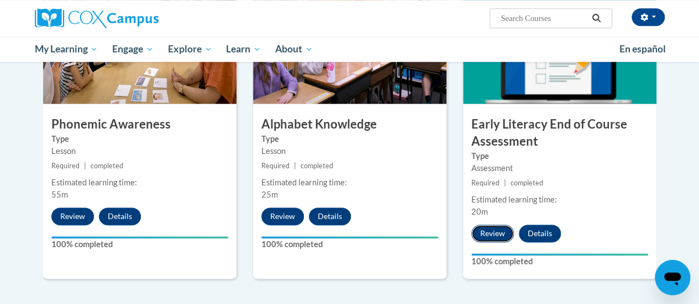
click at [496, 229] on button "Review" at bounding box center [492, 234] width 43 height 18
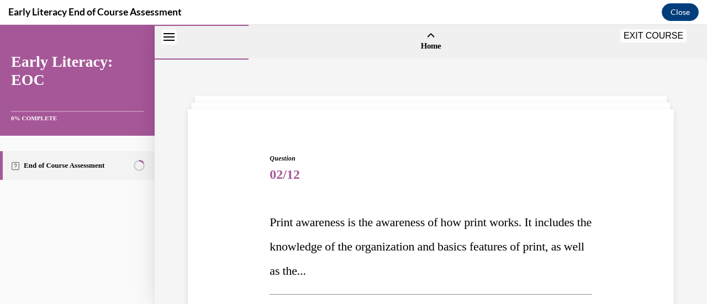
scroll to position [377, 0]
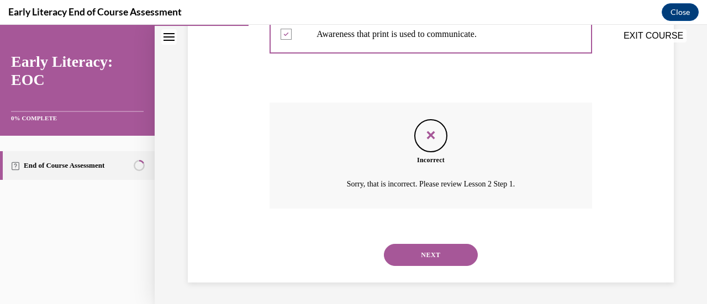
click at [666, 31] on button "EXIT COURSE" at bounding box center [653, 35] width 66 height 13
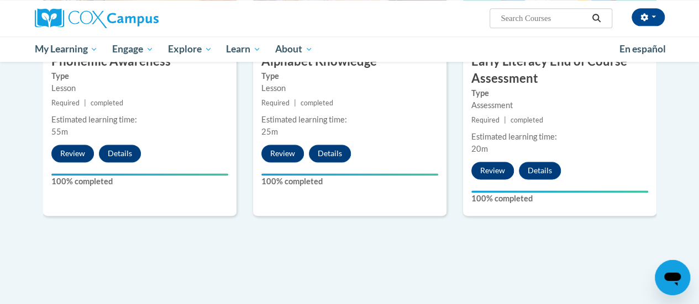
scroll to position [661, 0]
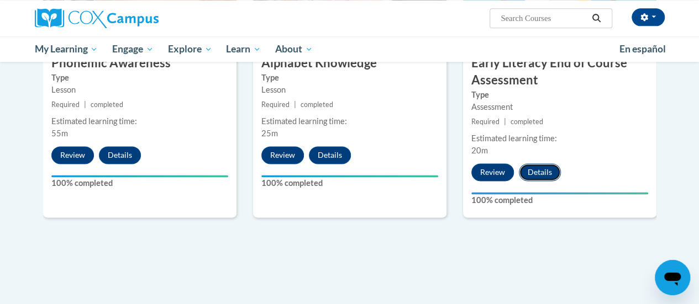
click at [540, 172] on button "Details" at bounding box center [540, 173] width 42 height 18
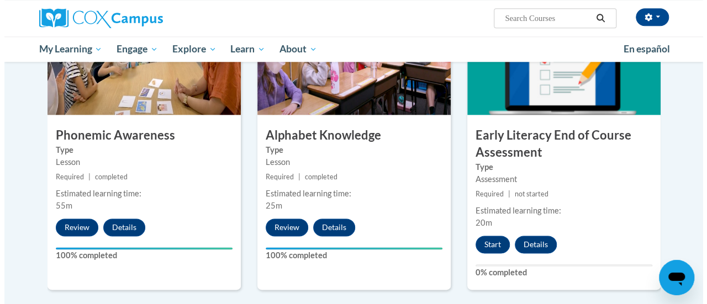
scroll to position [590, 0]
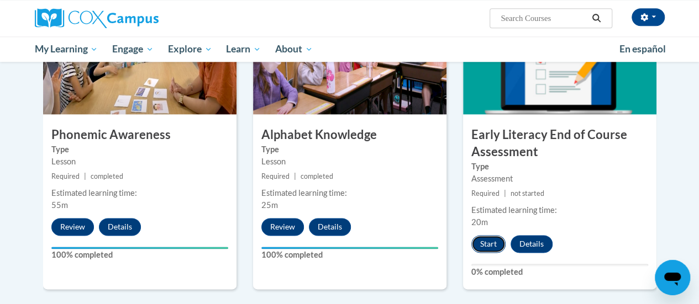
click at [486, 242] on button "Start" at bounding box center [488, 244] width 34 height 18
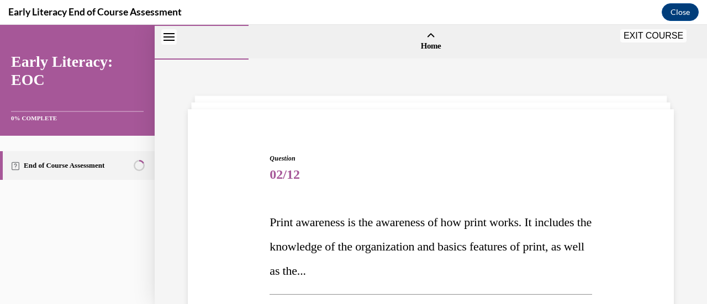
scroll to position [377, 0]
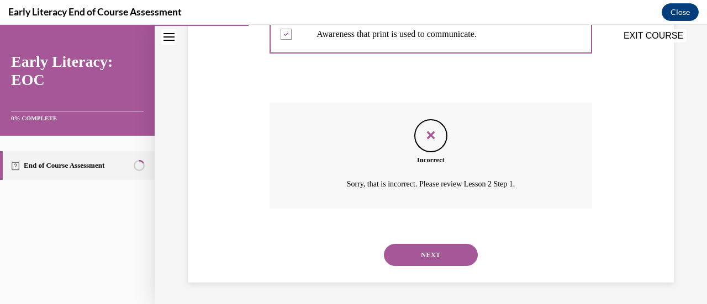
click at [433, 250] on button "NEXT" at bounding box center [431, 255] width 94 height 22
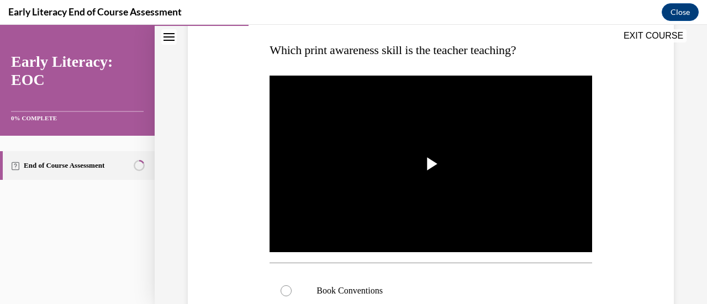
scroll to position [191, 0]
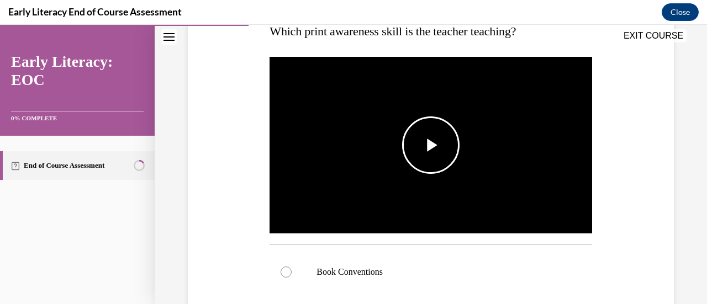
click at [431, 145] on span "Video player" at bounding box center [431, 145] width 0 height 0
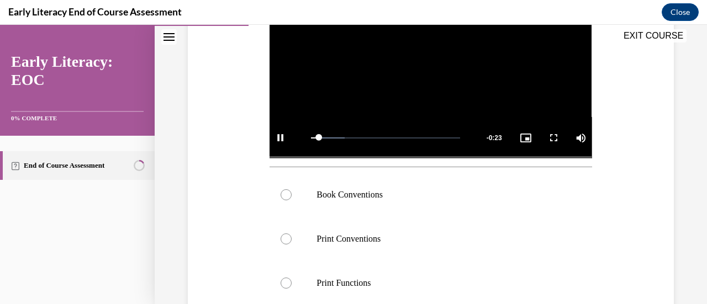
scroll to position [270, 0]
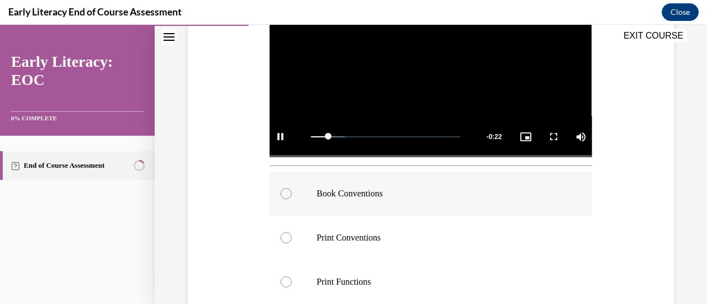
click at [285, 188] on div at bounding box center [286, 193] width 11 height 11
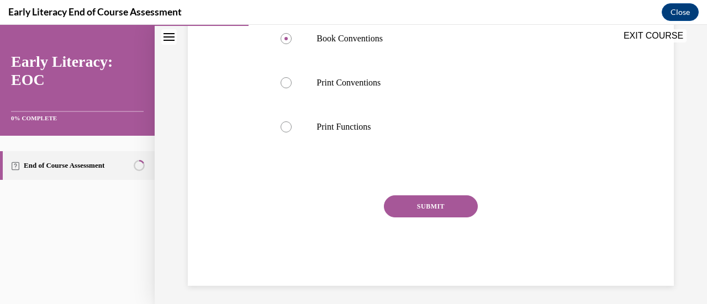
click at [424, 199] on button "SUBMIT" at bounding box center [431, 207] width 94 height 22
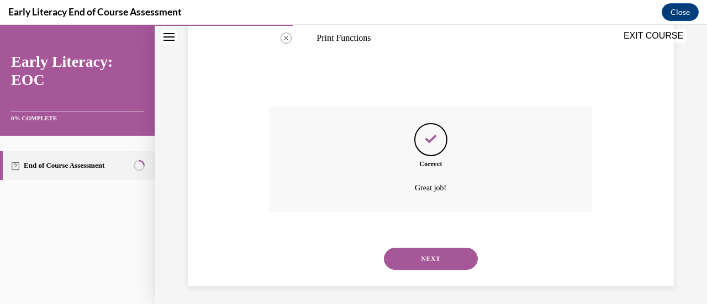
scroll to position [514, 0]
click at [430, 251] on button "NEXT" at bounding box center [431, 259] width 94 height 22
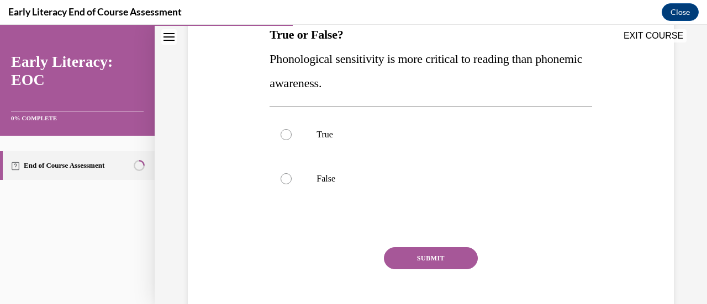
scroll to position [196, 0]
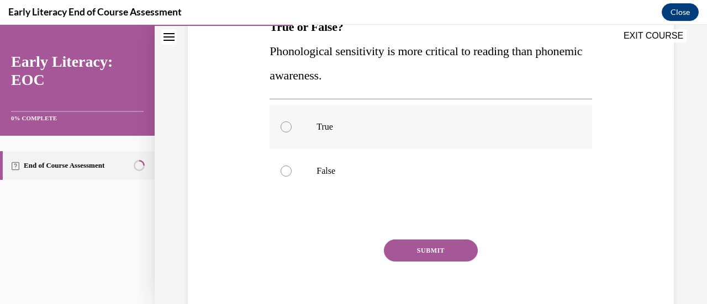
click at [287, 126] on div at bounding box center [286, 127] width 11 height 11
click at [423, 248] on button "SUBMIT" at bounding box center [431, 251] width 94 height 22
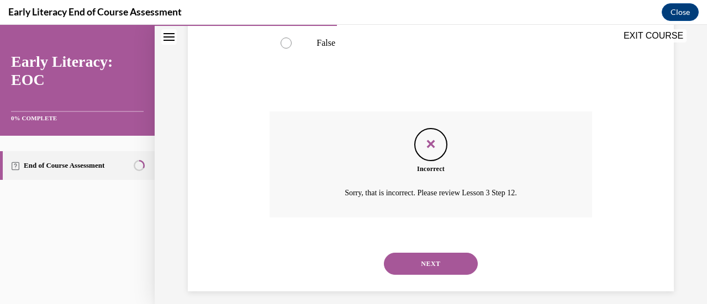
scroll to position [333, 0]
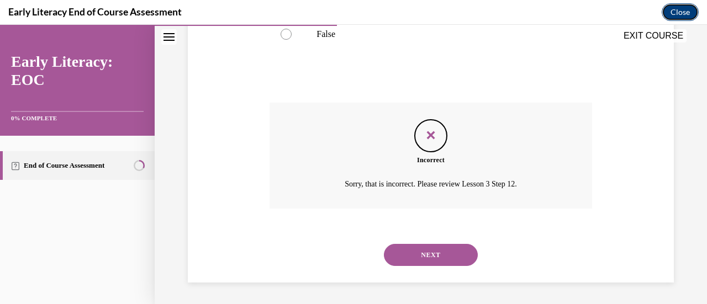
click at [682, 10] on button "Close" at bounding box center [680, 12] width 37 height 18
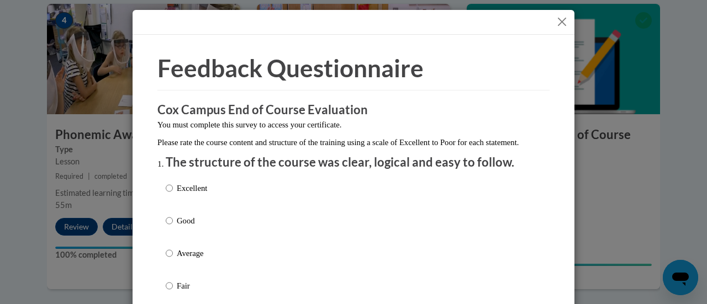
click at [558, 18] on button "Close" at bounding box center [562, 22] width 14 height 14
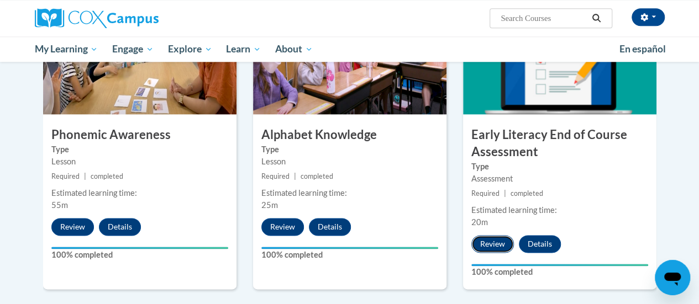
click at [495, 244] on button "Review" at bounding box center [492, 244] width 43 height 18
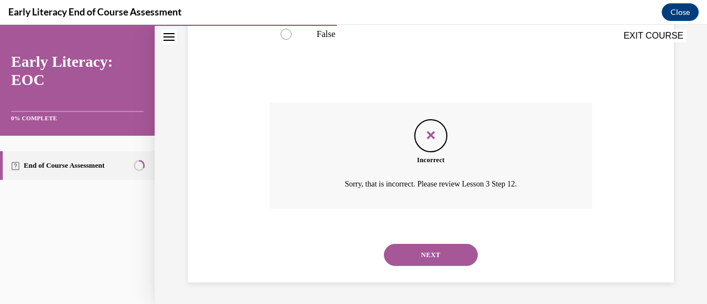
click at [432, 257] on button "NEXT" at bounding box center [431, 255] width 94 height 22
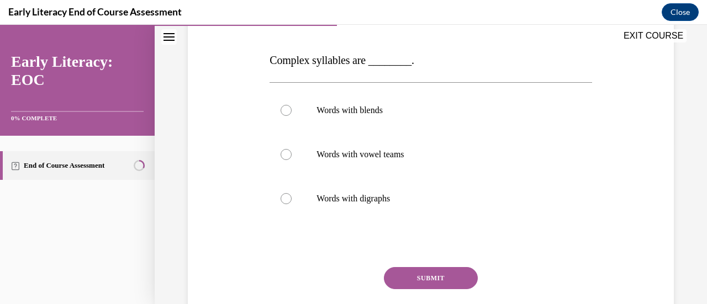
scroll to position [162, 0]
click at [287, 107] on div at bounding box center [286, 109] width 11 height 11
click at [425, 278] on button "SUBMIT" at bounding box center [431, 278] width 94 height 22
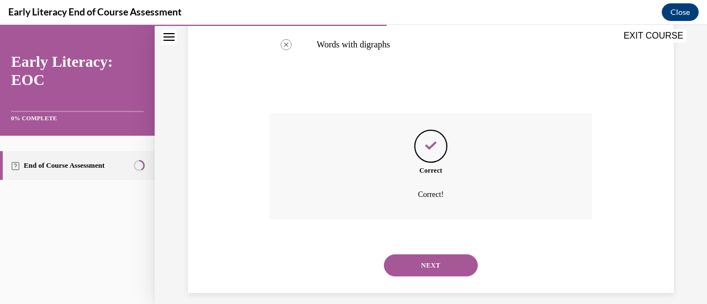
scroll to position [317, 0]
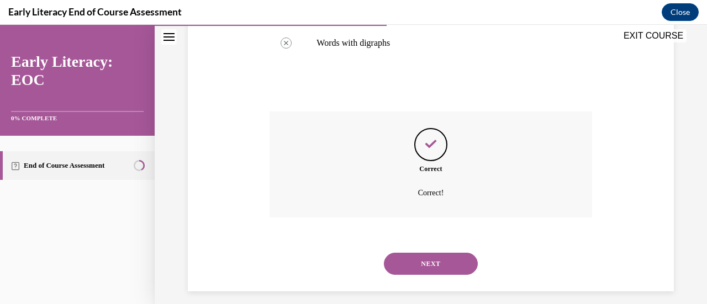
click at [433, 261] on button "NEXT" at bounding box center [431, 264] width 94 height 22
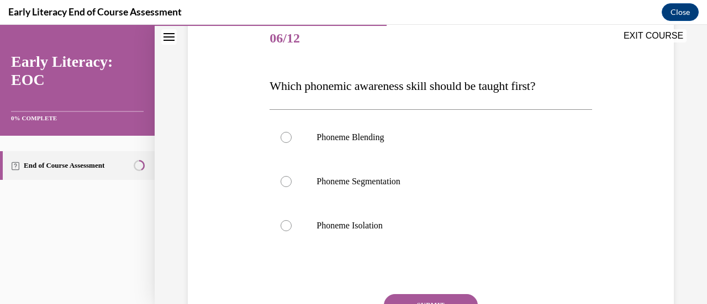
scroll to position [141, 0]
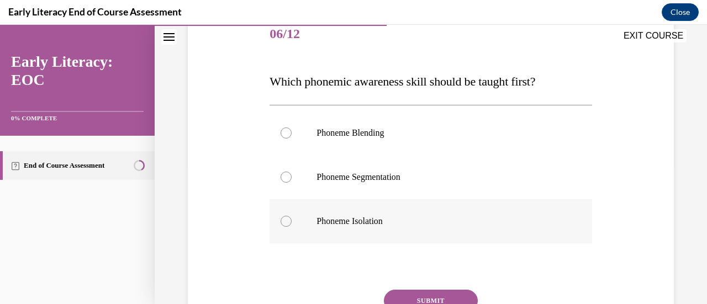
click at [286, 220] on div at bounding box center [286, 221] width 11 height 11
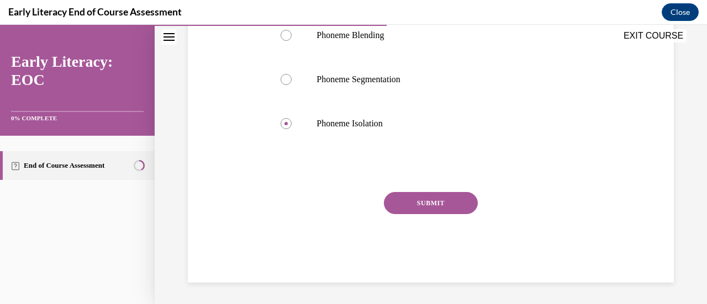
click at [440, 197] on button "SUBMIT" at bounding box center [431, 203] width 94 height 22
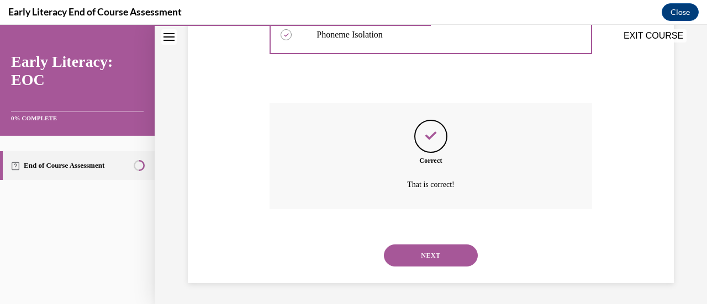
scroll to position [328, 0]
click at [423, 255] on button "NEXT" at bounding box center [431, 255] width 94 height 22
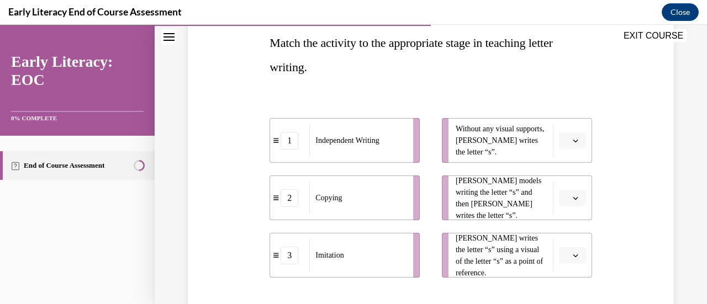
scroll to position [187, 0]
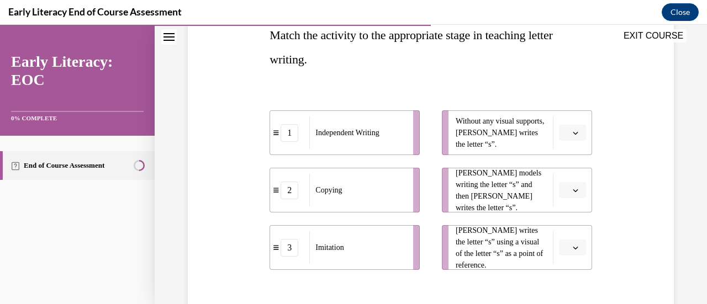
click at [573, 131] on icon "button" at bounding box center [576, 133] width 6 height 6
click at [561, 173] on div "1" at bounding box center [563, 180] width 27 height 22
drag, startPoint x: 568, startPoint y: 186, endPoint x: 617, endPoint y: 194, distance: 49.3
click at [617, 194] on div "Question 07/12 Match the activity to the appropriate stage in teaching letter w…" at bounding box center [431, 170] width 492 height 474
click at [572, 186] on button "button" at bounding box center [572, 190] width 27 height 17
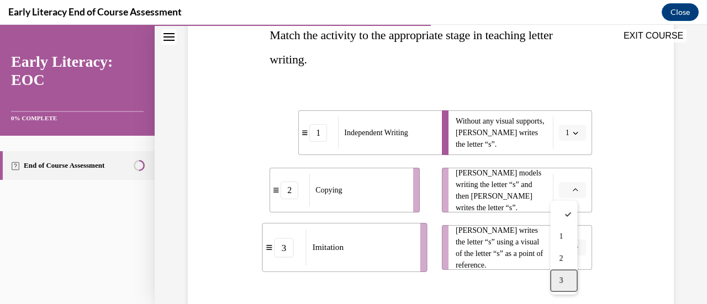
click at [565, 271] on div "3" at bounding box center [563, 281] width 27 height 22
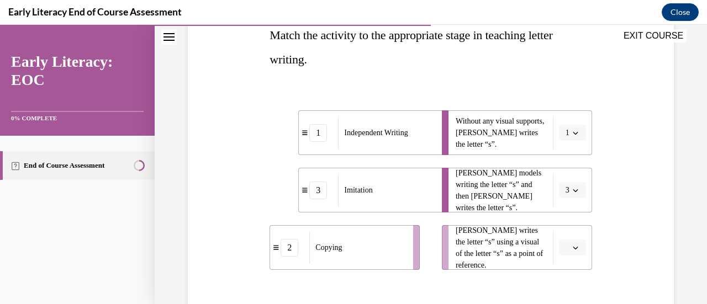
drag, startPoint x: 570, startPoint y: 248, endPoint x: 619, endPoint y: 257, distance: 50.1
click at [619, 257] on div "Question 07/12 Match the activity to the appropriate stage in teaching letter w…" at bounding box center [431, 170] width 492 height 474
click at [572, 244] on span "button" at bounding box center [576, 248] width 8 height 8
click at [565, 204] on div "2" at bounding box center [563, 201] width 27 height 22
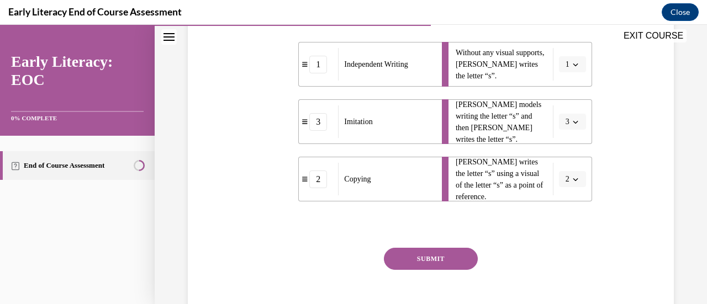
click at [430, 263] on button "SUBMIT" at bounding box center [431, 259] width 94 height 22
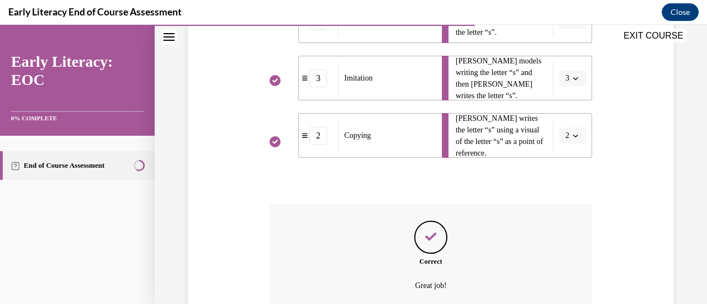
scroll to position [401, 0]
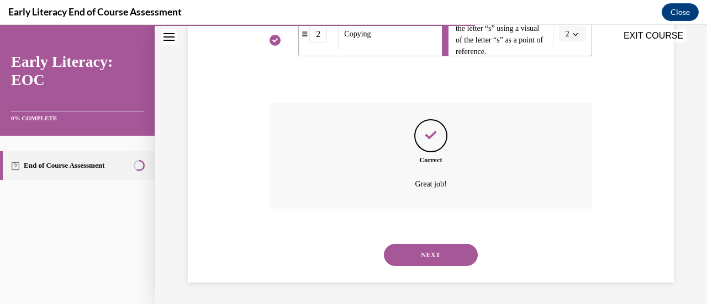
drag, startPoint x: 428, startPoint y: 251, endPoint x: 407, endPoint y: 258, distance: 21.7
click at [407, 258] on button "NEXT" at bounding box center [431, 255] width 94 height 22
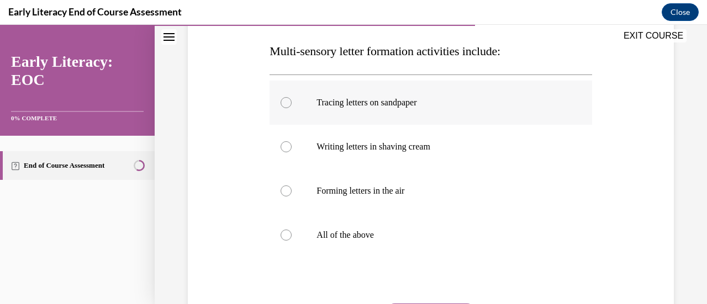
scroll to position [172, 0]
click at [283, 231] on div at bounding box center [286, 234] width 11 height 11
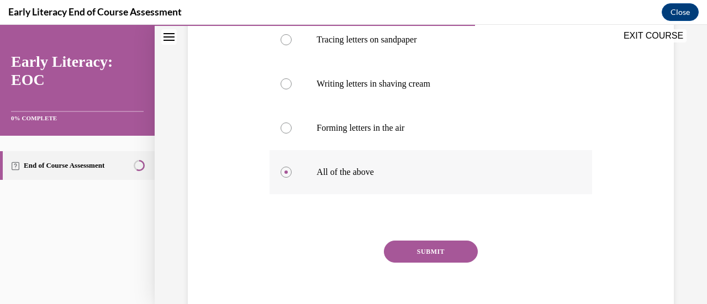
scroll to position [236, 0]
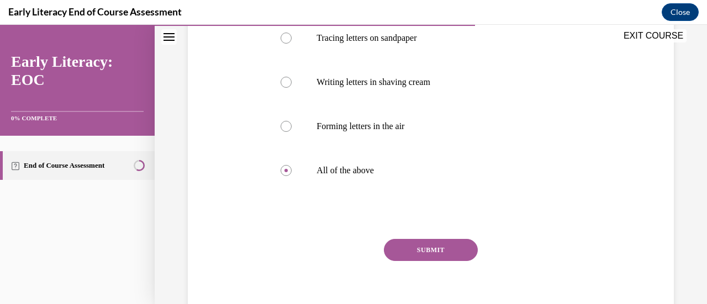
click at [445, 243] on button "SUBMIT" at bounding box center [431, 250] width 94 height 22
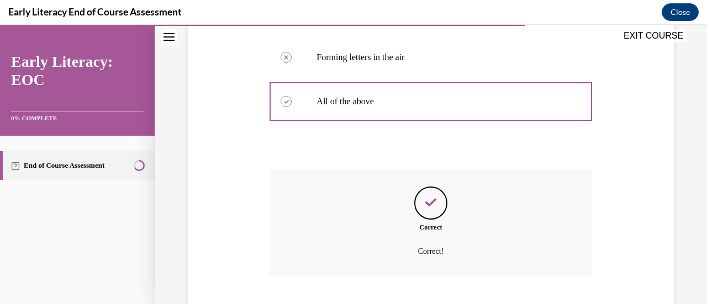
scroll to position [372, 0]
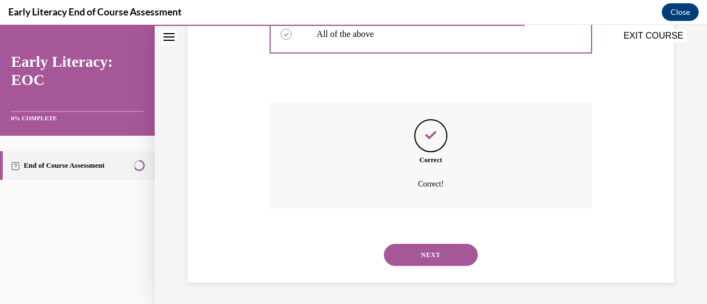
click at [429, 251] on button "NEXT" at bounding box center [431, 255] width 94 height 22
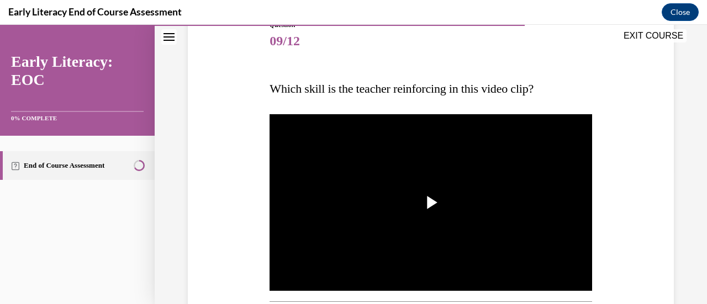
scroll to position [141, 0]
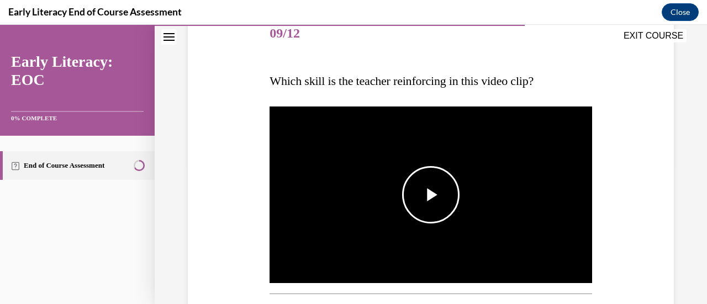
click at [431, 195] on span "Video player" at bounding box center [431, 195] width 0 height 0
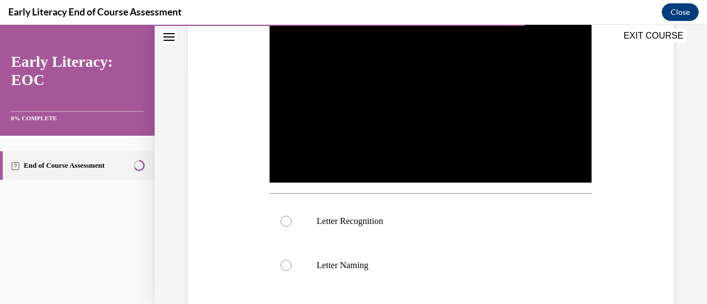
scroll to position [244, 0]
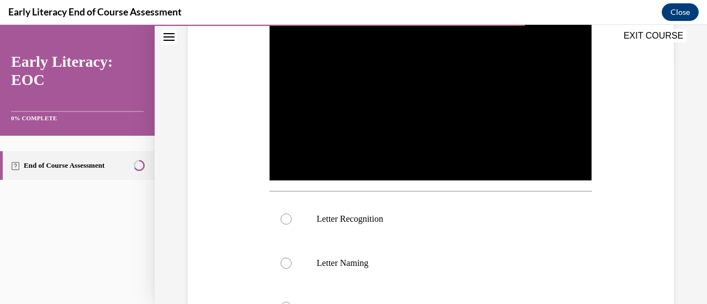
drag, startPoint x: 427, startPoint y: 192, endPoint x: 233, endPoint y: 207, distance: 195.1
click at [233, 207] on div "Question 09/12 Which skill is the teacher reinforcing in this video clip? Video…" at bounding box center [431, 193] width 492 height 635
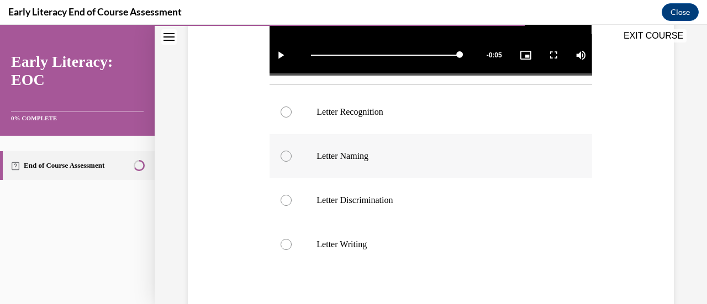
scroll to position [353, 0]
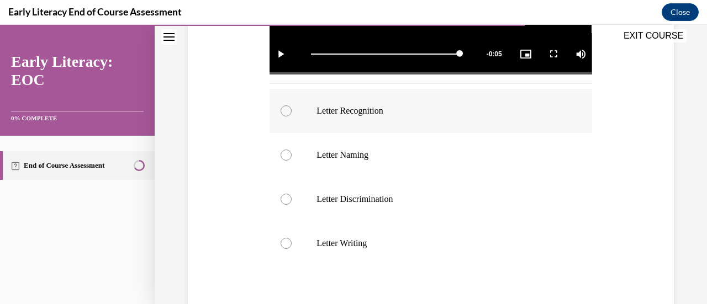
click at [285, 108] on div at bounding box center [286, 111] width 11 height 11
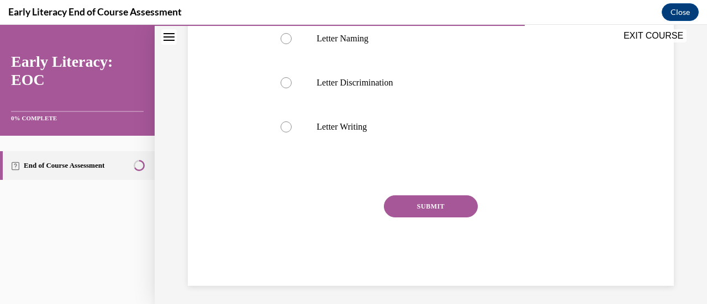
click at [424, 198] on button "SUBMIT" at bounding box center [431, 207] width 94 height 22
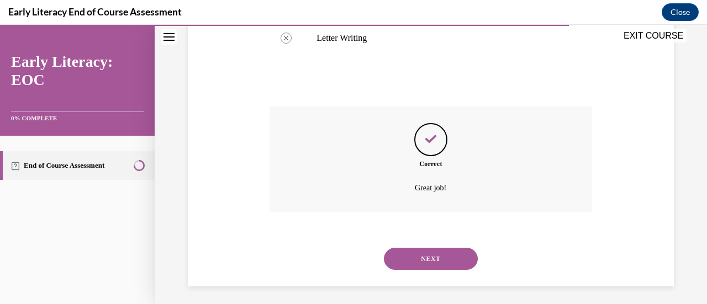
scroll to position [559, 0]
click at [433, 255] on button "NEXT" at bounding box center [431, 259] width 94 height 22
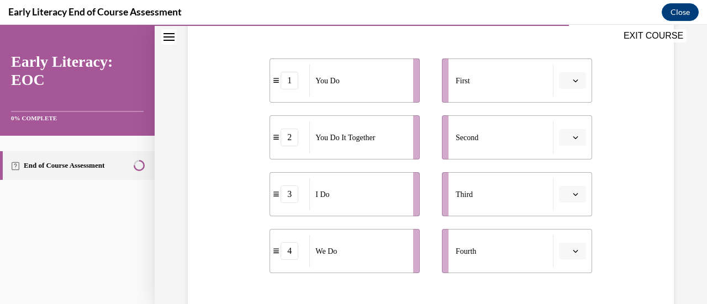
scroll to position [217, 0]
click at [573, 191] on icon "button" at bounding box center [576, 193] width 6 height 6
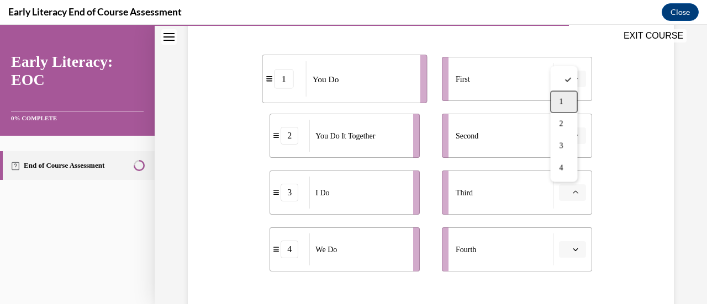
click at [562, 97] on div "1" at bounding box center [563, 102] width 27 height 22
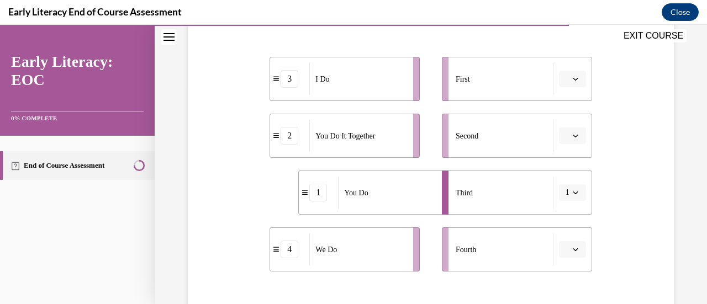
click at [573, 249] on icon "button" at bounding box center [576, 250] width 6 height 6
drag, startPoint x: 570, startPoint y: 249, endPoint x: 629, endPoint y: 245, distance: 58.7
click at [629, 245] on div "Question 10/12 Put the phases of the gradual release method in order. 3 I Do 2 …" at bounding box center [431, 156] width 492 height 505
click at [573, 252] on icon "button" at bounding box center [576, 250] width 6 height 6
click at [573, 252] on icon "button" at bounding box center [576, 249] width 6 height 6
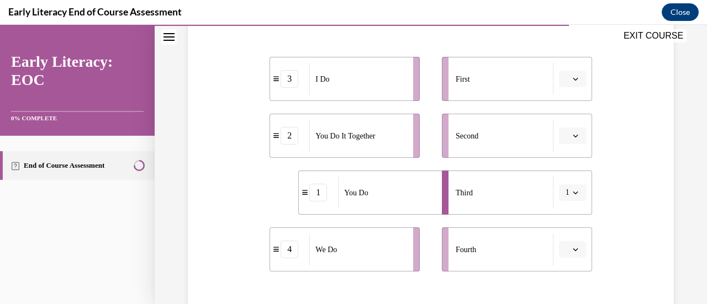
click at [572, 253] on span "button" at bounding box center [576, 250] width 8 height 8
click at [564, 173] on div "2" at bounding box center [563, 181] width 27 height 22
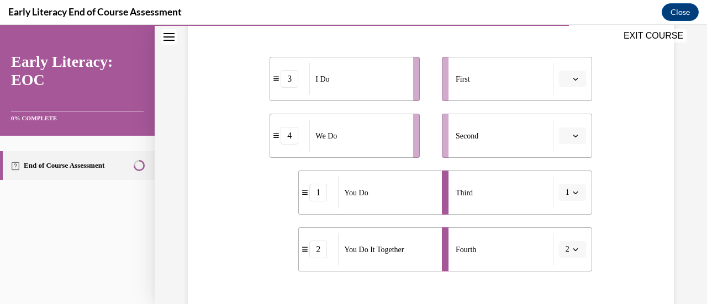
click at [573, 250] on icon "button" at bounding box center [575, 250] width 5 height 3
click at [562, 206] on div "3" at bounding box center [561, 203] width 27 height 22
click at [573, 250] on icon "button" at bounding box center [576, 250] width 6 height 6
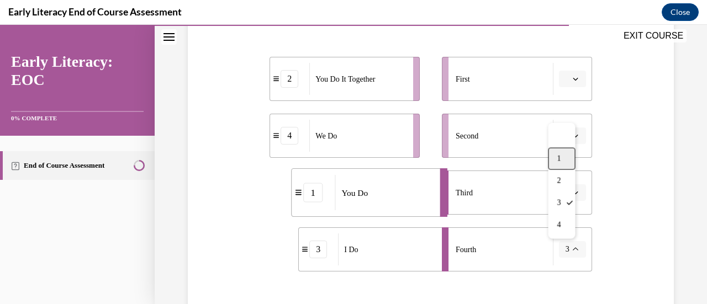
click at [555, 162] on div "1" at bounding box center [561, 159] width 27 height 22
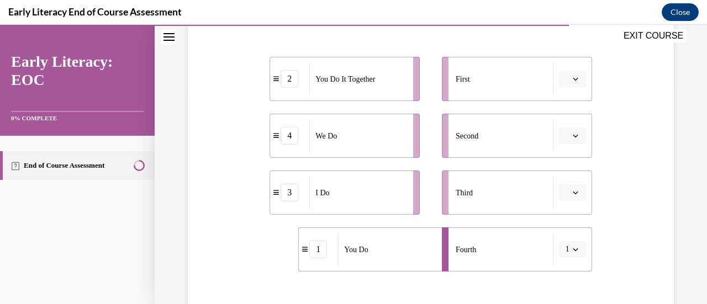
click at [569, 198] on button "button" at bounding box center [572, 193] width 27 height 17
click at [562, 103] on span "1" at bounding box center [561, 102] width 4 height 9
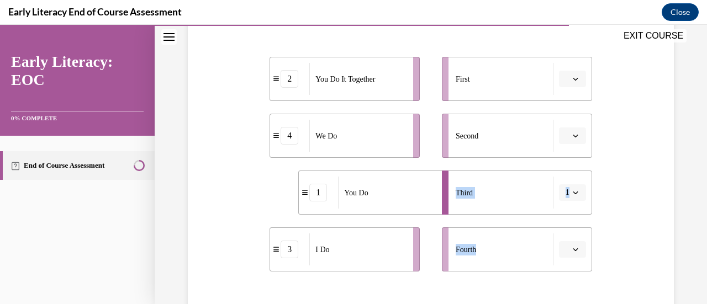
drag, startPoint x: 572, startPoint y: 260, endPoint x: 557, endPoint y: 122, distance: 139.0
click at [557, 122] on ul "First Second Third 1 Fourth" at bounding box center [511, 164] width 161 height 215
click at [573, 80] on icon "button" at bounding box center [575, 79] width 5 height 3
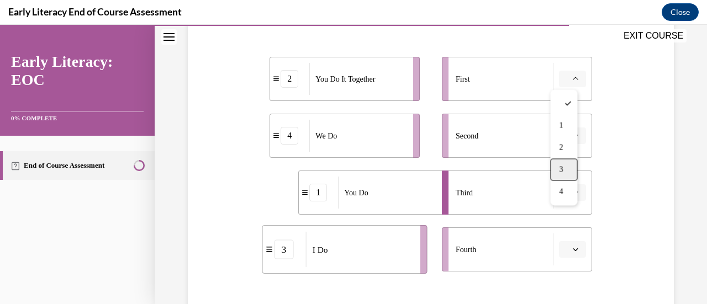
click at [566, 162] on div "3" at bounding box center [563, 170] width 27 height 22
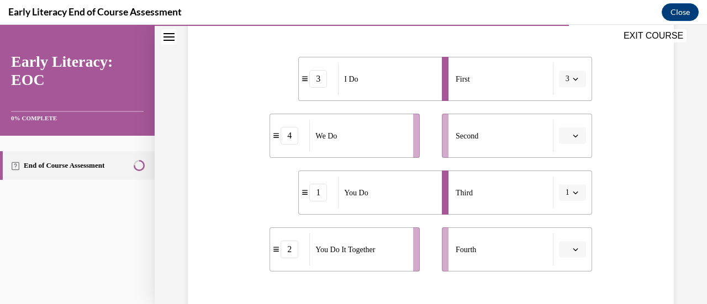
drag, startPoint x: 569, startPoint y: 78, endPoint x: 633, endPoint y: 81, distance: 64.2
click at [633, 81] on div "Question 10/12 Put the phases of the gradual release method in order. 3 I Do 4 …" at bounding box center [431, 156] width 492 height 505
click at [573, 79] on icon "button" at bounding box center [575, 79] width 5 height 3
click at [561, 129] on span "1" at bounding box center [559, 125] width 4 height 9
click at [567, 131] on button "button" at bounding box center [572, 136] width 27 height 17
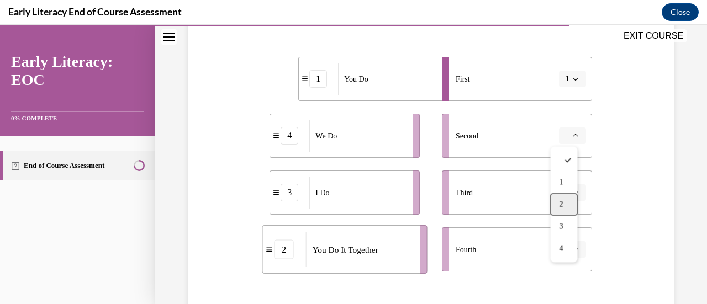
click at [569, 199] on div "2" at bounding box center [563, 204] width 27 height 22
click at [569, 199] on button "button" at bounding box center [572, 193] width 27 height 17
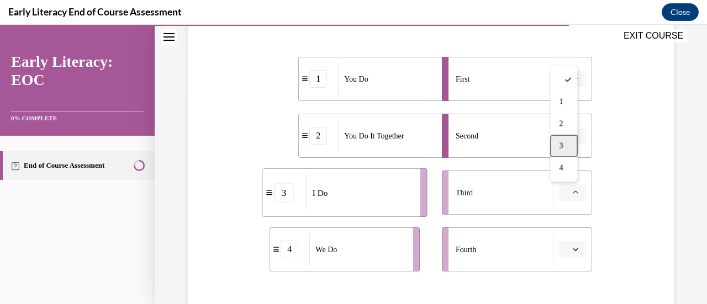
click at [567, 142] on div "3" at bounding box center [563, 146] width 27 height 22
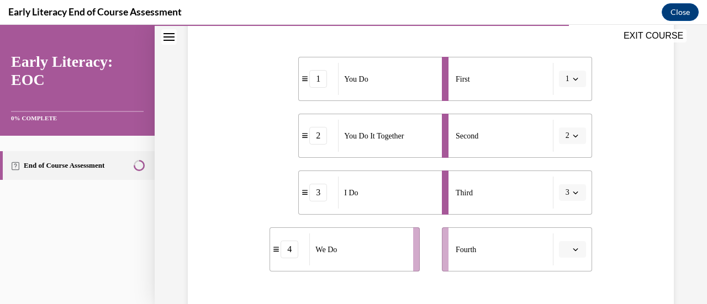
click at [567, 142] on button "2" at bounding box center [572, 136] width 27 height 17
click at [573, 134] on icon "button" at bounding box center [576, 136] width 6 height 6
click at [561, 228] on span "3" at bounding box center [559, 226] width 4 height 9
drag, startPoint x: 570, startPoint y: 137, endPoint x: 622, endPoint y: 148, distance: 52.6
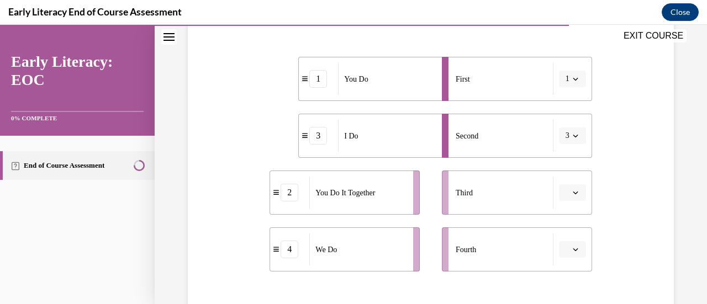
click at [622, 148] on div "Question 10/12 Put the phases of the gradual release method in order. 1 You Do …" at bounding box center [431, 156] width 492 height 505
click at [573, 136] on icon "button" at bounding box center [575, 136] width 5 height 3
click at [573, 78] on icon "button" at bounding box center [576, 79] width 6 height 6
click at [573, 76] on icon "button" at bounding box center [576, 79] width 6 height 6
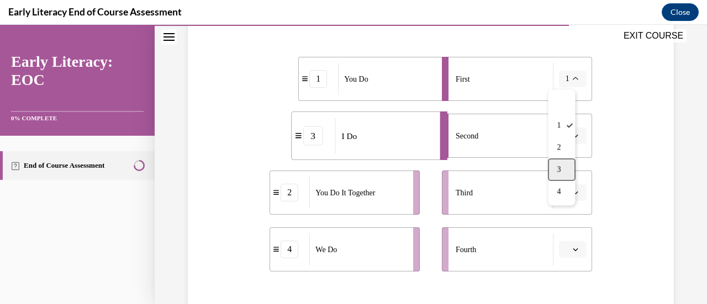
click at [563, 170] on div "3" at bounding box center [561, 170] width 27 height 22
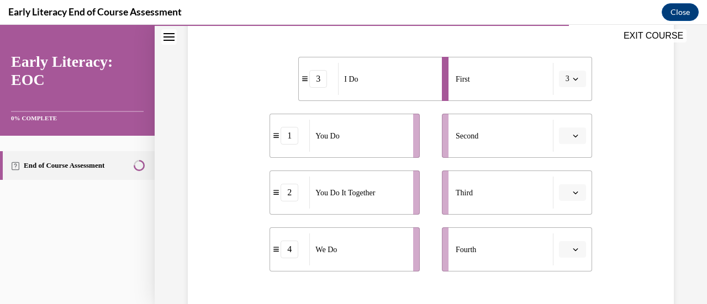
click at [573, 192] on icon "button" at bounding box center [576, 193] width 6 height 6
click at [558, 127] on div "2" at bounding box center [563, 124] width 27 height 22
click at [573, 194] on icon "button" at bounding box center [576, 193] width 6 height 6
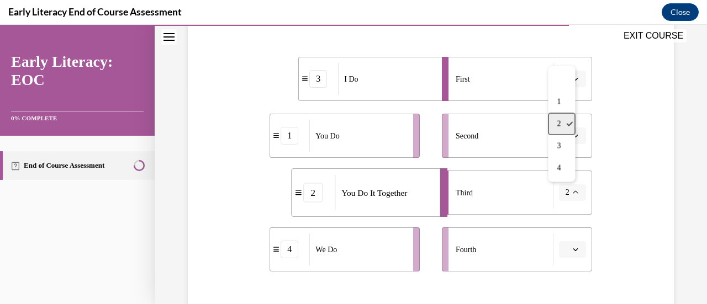
click at [558, 120] on span "2" at bounding box center [559, 124] width 4 height 9
click at [573, 137] on icon "button" at bounding box center [575, 136] width 5 height 3
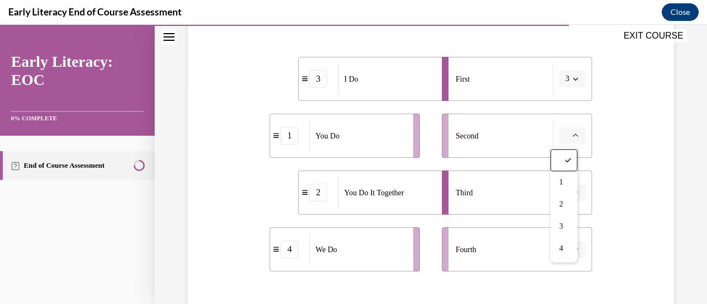
click at [573, 137] on icon "button" at bounding box center [576, 136] width 6 height 6
click at [377, 142] on div "You Do" at bounding box center [357, 136] width 97 height 32
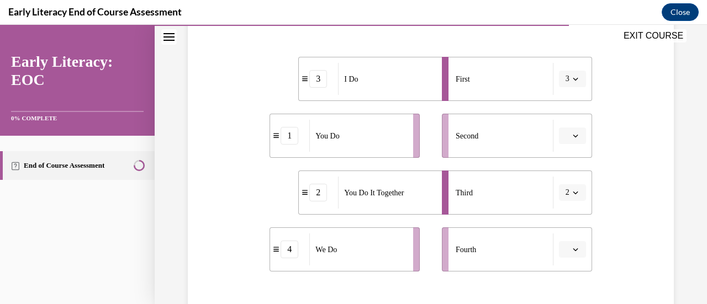
click at [573, 133] on icon "button" at bounding box center [576, 136] width 6 height 6
click at [561, 245] on span "4" at bounding box center [561, 248] width 4 height 9
click at [562, 133] on button "4" at bounding box center [572, 136] width 27 height 17
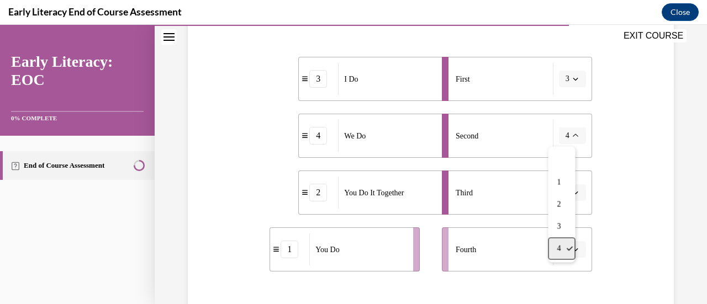
click at [565, 252] on div "4" at bounding box center [561, 249] width 27 height 22
click at [389, 262] on div "You Do" at bounding box center [357, 250] width 97 height 32
click at [572, 246] on span "button" at bounding box center [576, 250] width 8 height 8
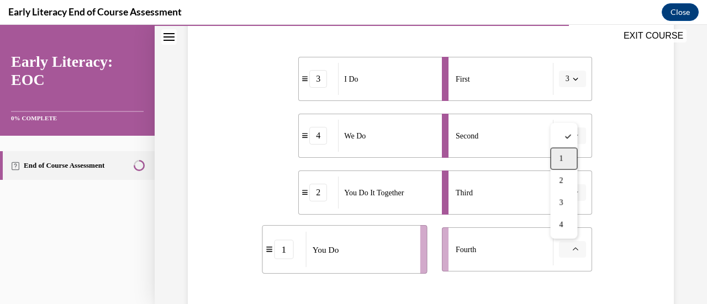
click at [561, 156] on span "1" at bounding box center [561, 159] width 4 height 9
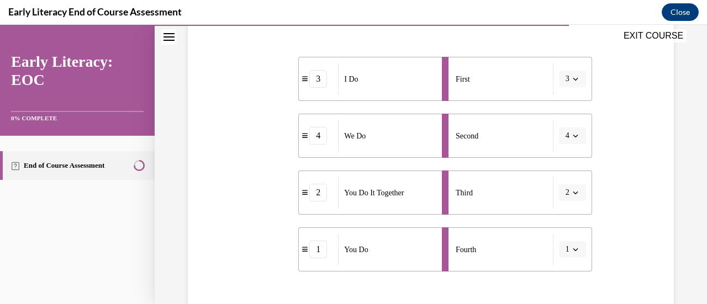
click at [570, 259] on li "Fourth 1" at bounding box center [517, 250] width 150 height 44
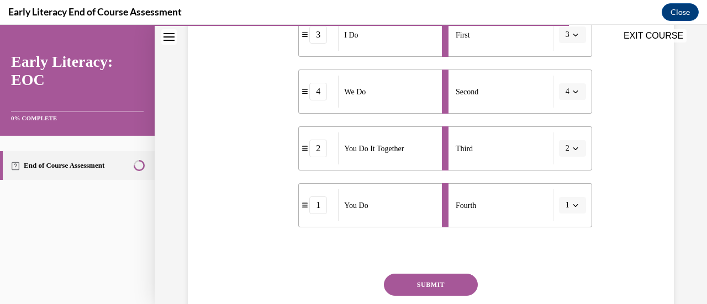
scroll to position [264, 0]
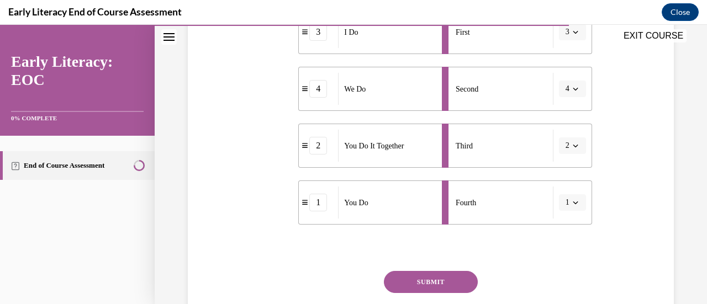
click at [439, 276] on button "SUBMIT" at bounding box center [431, 282] width 94 height 22
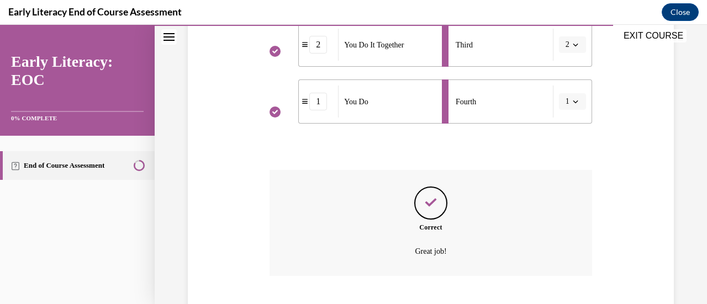
scroll to position [432, 0]
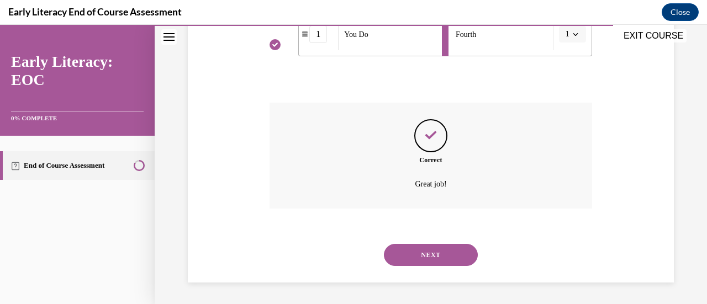
click at [432, 254] on button "NEXT" at bounding box center [431, 255] width 94 height 22
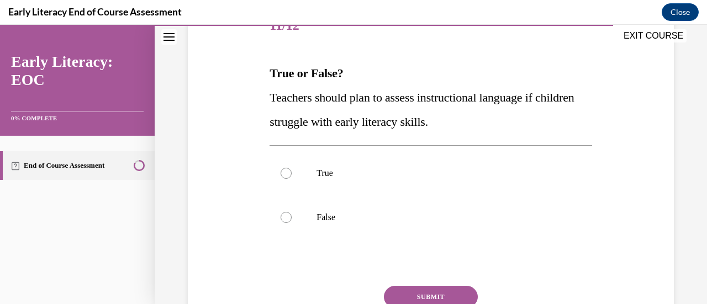
scroll to position [152, 0]
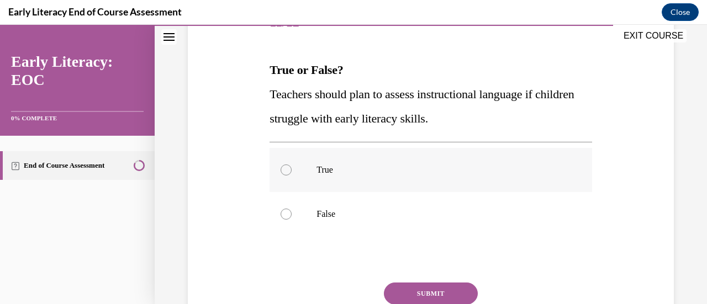
click at [285, 171] on div at bounding box center [286, 170] width 11 height 11
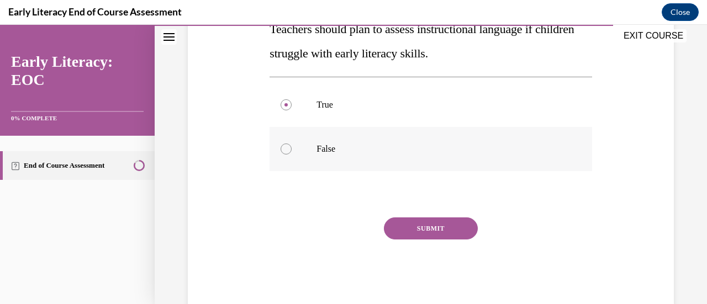
scroll to position [220, 0]
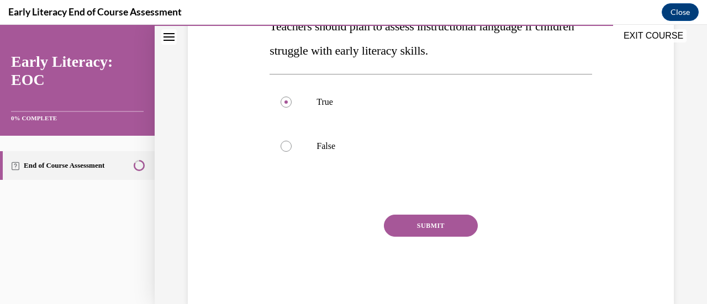
click at [422, 223] on button "SUBMIT" at bounding box center [431, 226] width 94 height 22
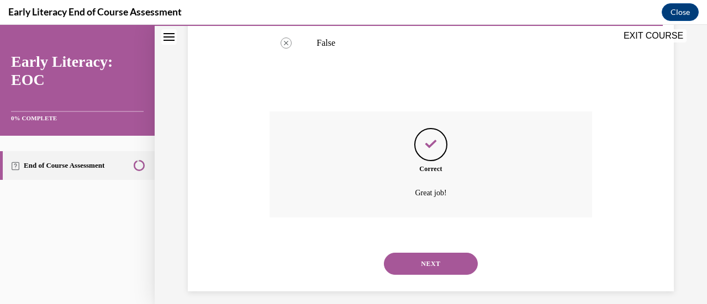
scroll to position [333, 0]
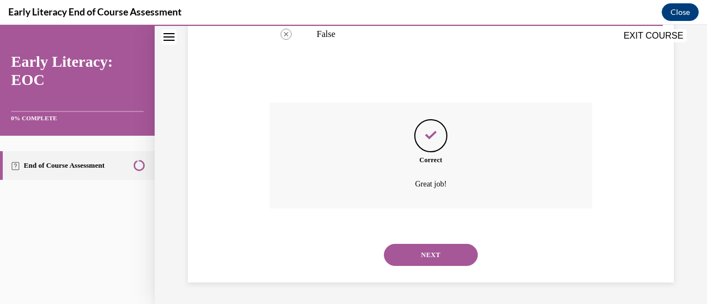
click at [422, 223] on div "Correct Great job!" at bounding box center [431, 164] width 322 height 123
click at [431, 247] on button "NEXT" at bounding box center [431, 255] width 94 height 22
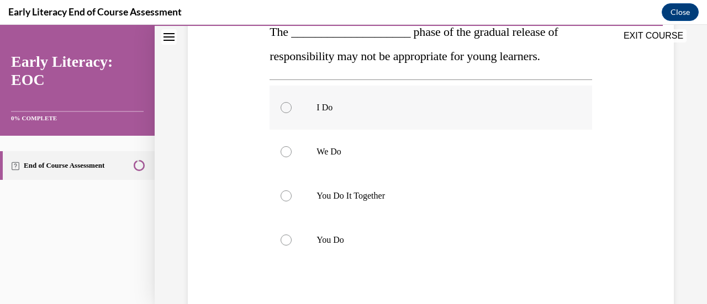
scroll to position [193, 0]
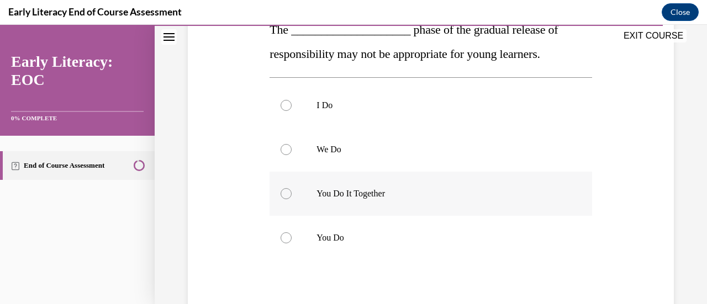
click at [283, 192] on div at bounding box center [286, 193] width 11 height 11
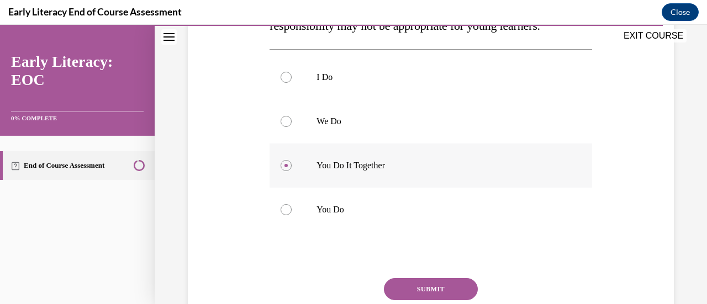
scroll to position [228, 0]
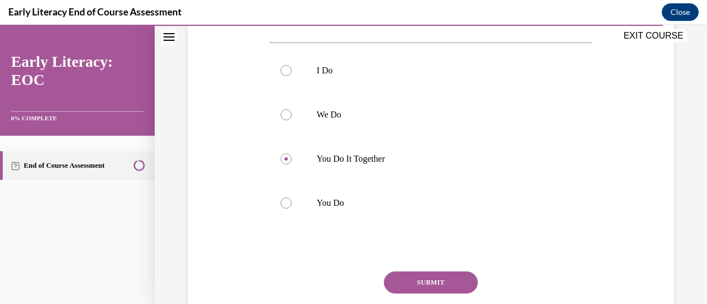
click at [430, 280] on button "SUBMIT" at bounding box center [431, 283] width 94 height 22
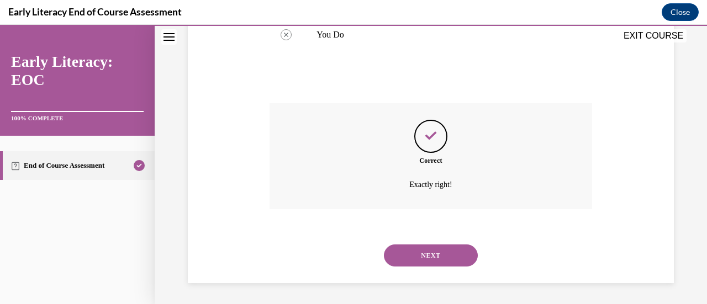
scroll to position [397, 0]
click at [423, 254] on button "NEXT" at bounding box center [431, 255] width 94 height 22
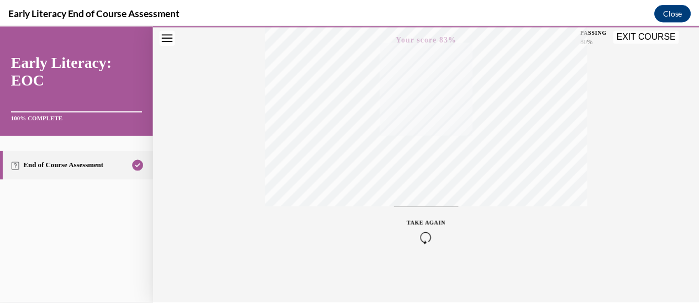
scroll to position [286, 0]
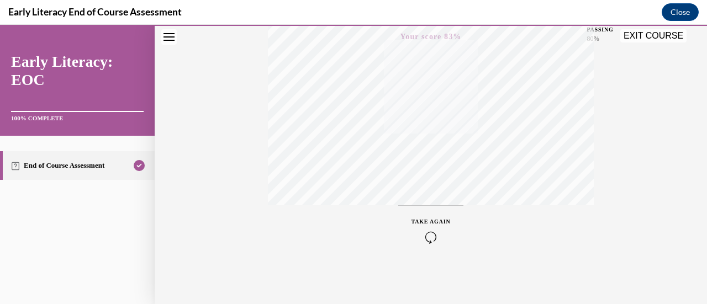
click at [651, 38] on button "EXIT COURSE" at bounding box center [653, 35] width 66 height 13
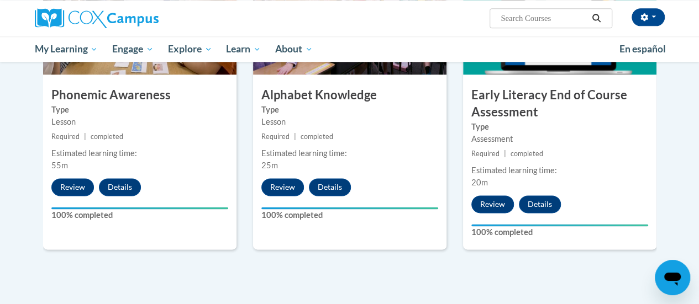
scroll to position [627, 0]
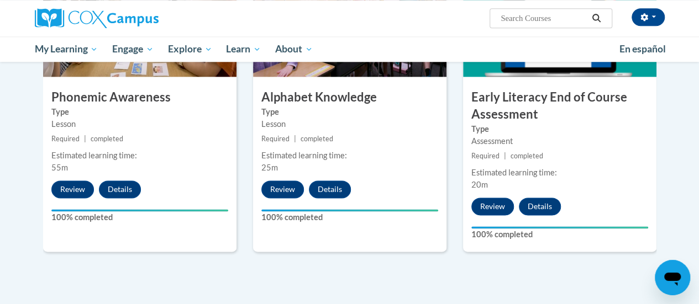
drag, startPoint x: 584, startPoint y: 229, endPoint x: 612, endPoint y: 270, distance: 48.9
click at [612, 270] on div "6 Early Literacy End of Course Assessment Type Assessment Required | completed …" at bounding box center [560, 118] width 210 height 305
drag, startPoint x: 343, startPoint y: 272, endPoint x: 349, endPoint y: 281, distance: 10.4
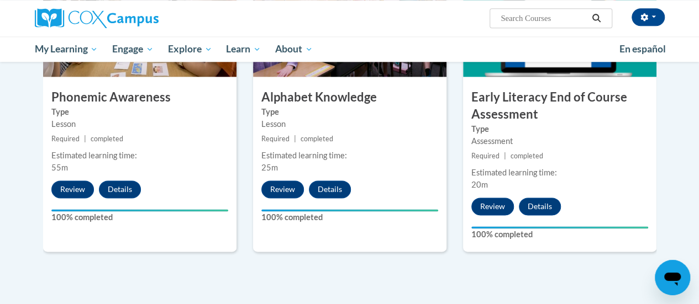
click at [308, 165] on div "Estimated learning time: 25m" at bounding box center [349, 162] width 193 height 24
click at [327, 188] on button "Details" at bounding box center [330, 190] width 42 height 18
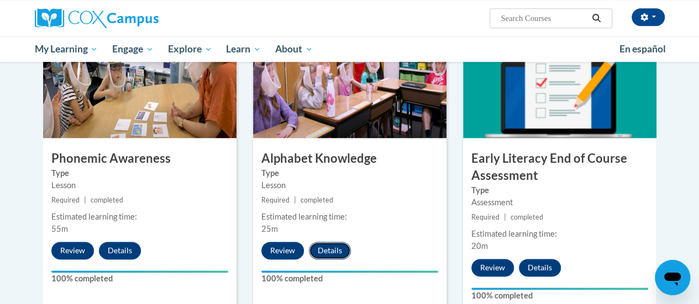
scroll to position [563, 0]
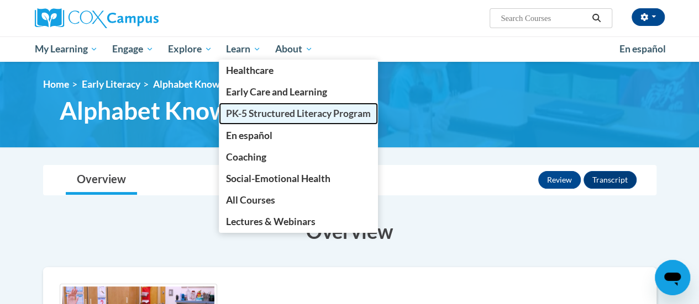
click at [268, 114] on span "PK-5 Structured Literacy Program" at bounding box center [298, 114] width 145 height 12
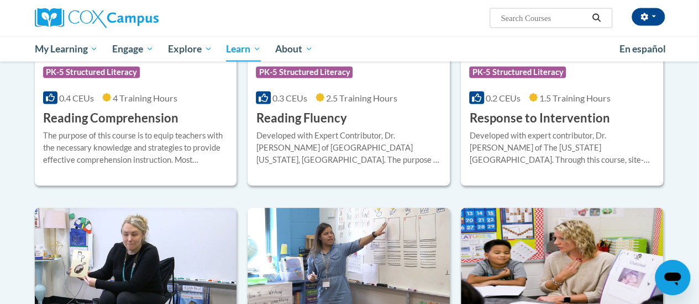
scroll to position [1061, 0]
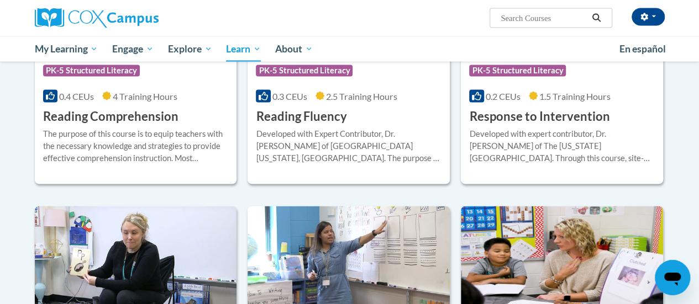
click at [313, 9] on div "[PERSON_NAME] (Central Daylight Time GMT-0500 ) My Profile Inbox My Transcripts…" at bounding box center [457, 14] width 431 height 28
